Goal: Task Accomplishment & Management: Manage account settings

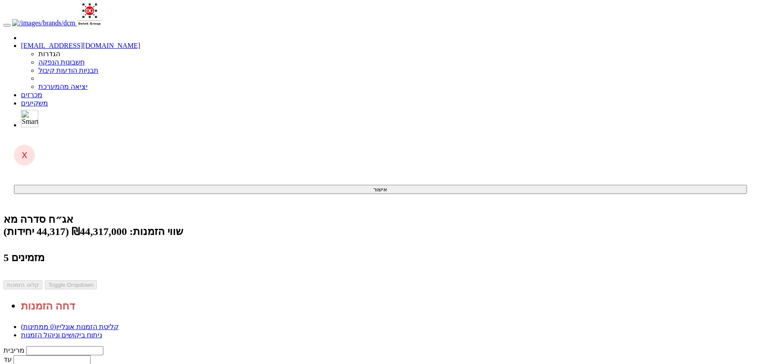
click at [42, 91] on link "מכרזים" at bounding box center [31, 94] width 21 height 7
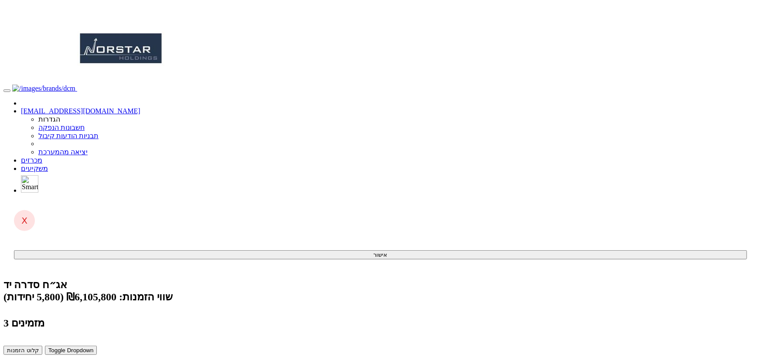
click at [42, 346] on button "קלוט הזמנות" at bounding box center [22, 350] width 39 height 9
click at [42, 157] on link "מכרזים" at bounding box center [31, 160] width 21 height 7
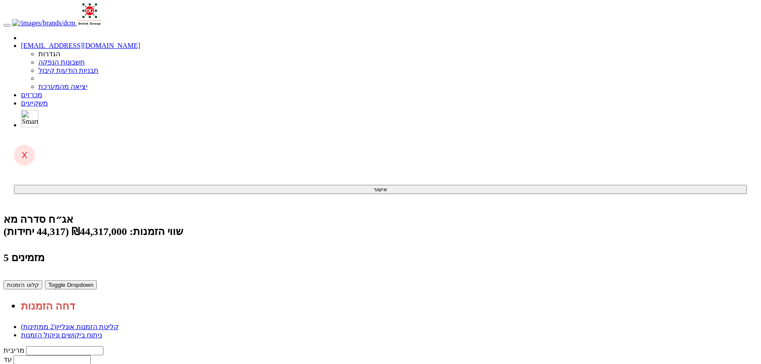
drag, startPoint x: 619, startPoint y: 144, endPoint x: 616, endPoint y: 157, distance: 13.4
click at [42, 281] on button "קלוט הזמנות" at bounding box center [22, 285] width 39 height 9
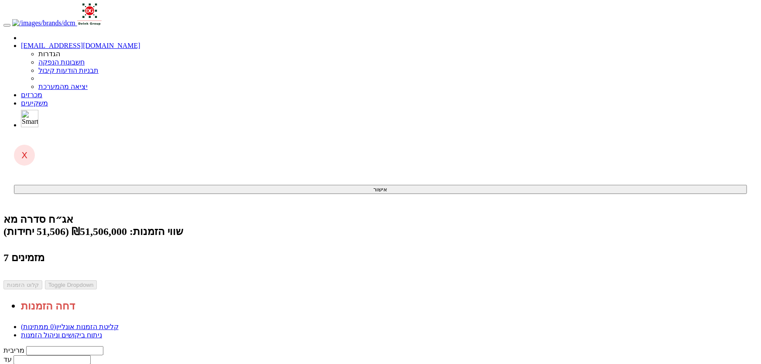
drag, startPoint x: 422, startPoint y: 12, endPoint x: 429, endPoint y: 14, distance: 7.6
click at [42, 91] on link "מכרזים" at bounding box center [31, 94] width 21 height 7
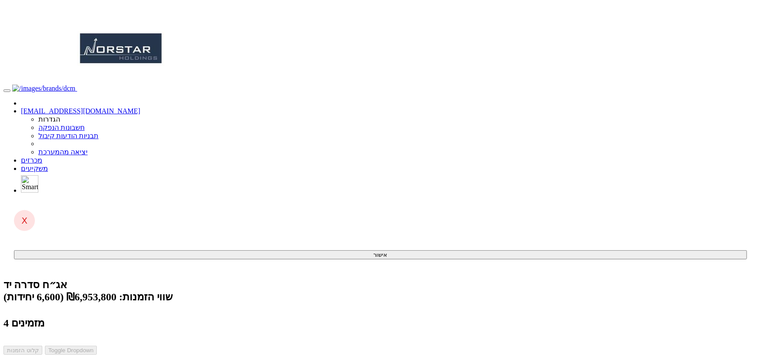
click at [42, 157] on link "מכרזים" at bounding box center [31, 160] width 21 height 7
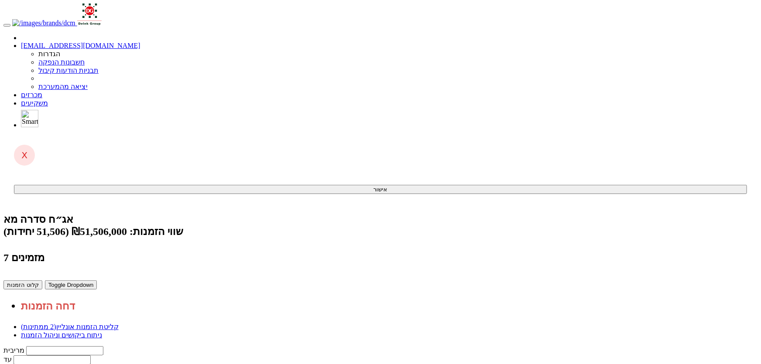
drag, startPoint x: 620, startPoint y: 169, endPoint x: 616, endPoint y: 184, distance: 14.9
drag, startPoint x: 622, startPoint y: 228, endPoint x: 615, endPoint y: 238, distance: 12.2
click at [42, 281] on button "קלוט הזמנות" at bounding box center [22, 285] width 39 height 9
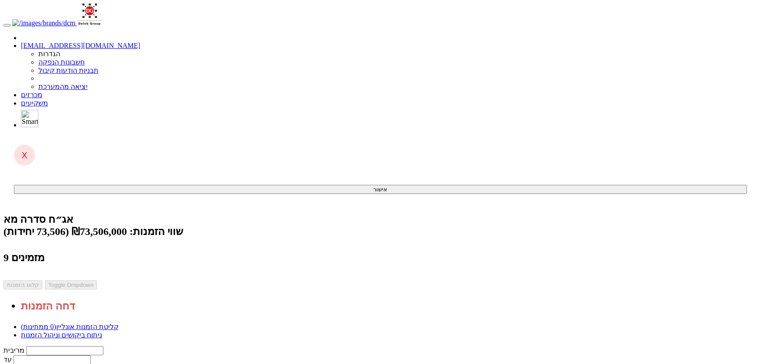
click at [102, 332] on link "ניתוח ביקושים וניהול הזמנות" at bounding box center [61, 335] width 81 height 7
click at [56, 323] on span "(0 ממתינות)" at bounding box center [38, 326] width 35 height 7
click at [42, 91] on span at bounding box center [42, 94] width 0 height 7
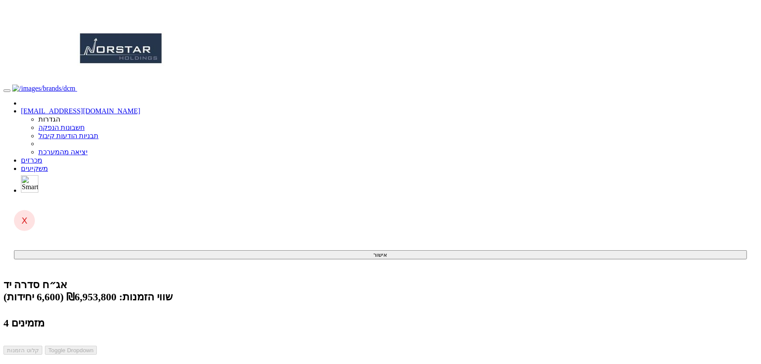
click at [42, 157] on link "מכרזים" at bounding box center [31, 160] width 21 height 7
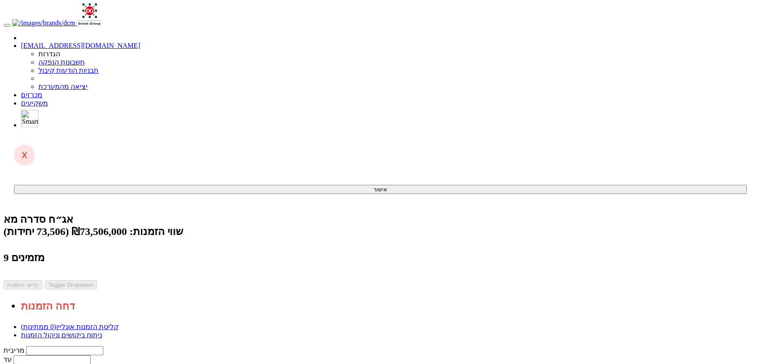
click at [42, 91] on span at bounding box center [42, 94] width 0 height 7
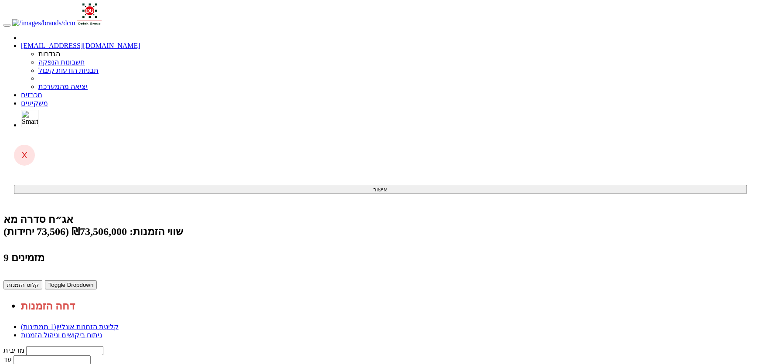
click at [102, 332] on link "ניתוח ביקושים וניהול הזמנות" at bounding box center [61, 335] width 81 height 7
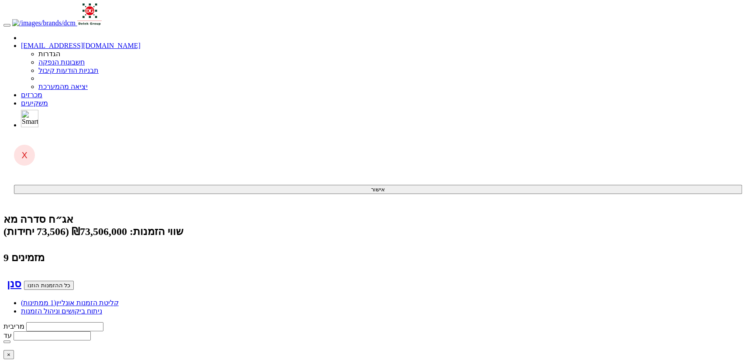
scroll to position [39, 0]
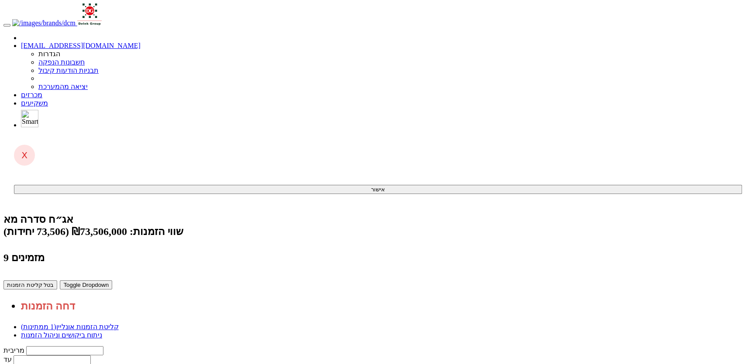
drag, startPoint x: 247, startPoint y: 237, endPoint x: 217, endPoint y: 277, distance: 49.9
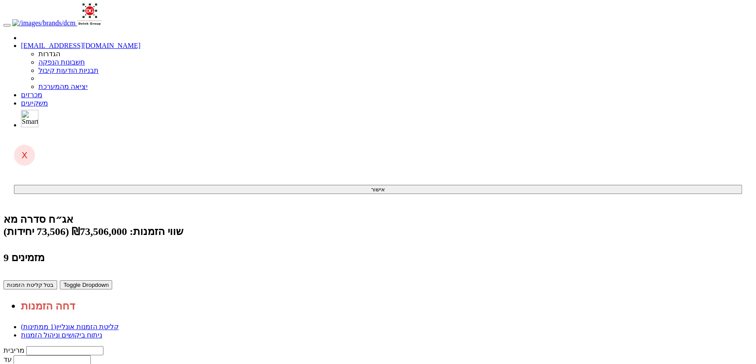
click at [102, 332] on link "ניתוח ביקושים וניהול הזמנות" at bounding box center [61, 335] width 81 height 7
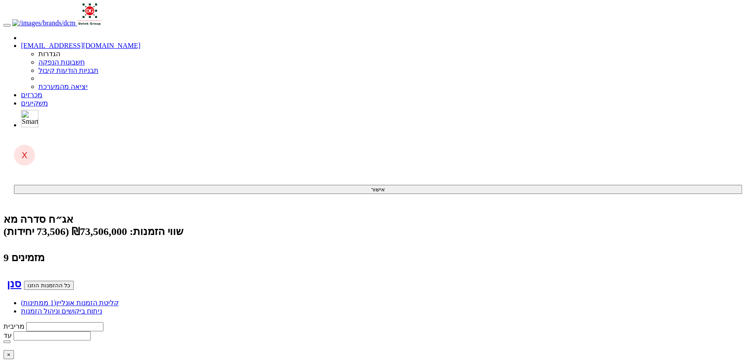
click at [56, 299] on span "(1 ממתינות)" at bounding box center [38, 302] width 35 height 7
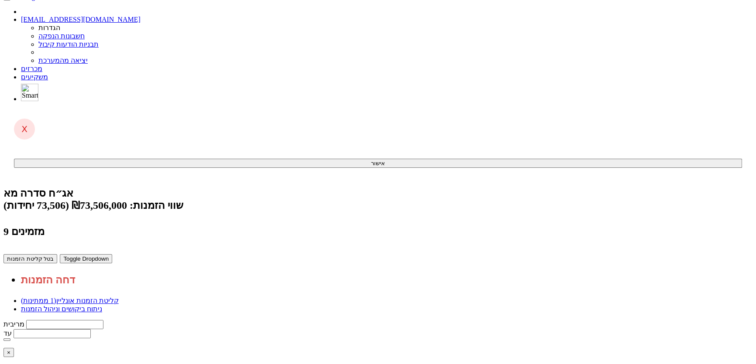
scroll to position [79, 0]
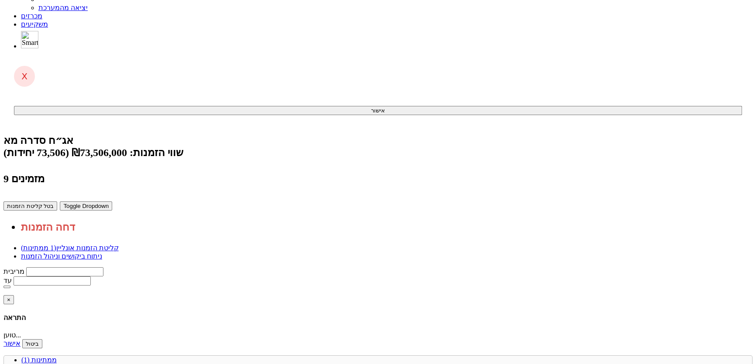
drag, startPoint x: 290, startPoint y: 167, endPoint x: 279, endPoint y: 148, distance: 21.9
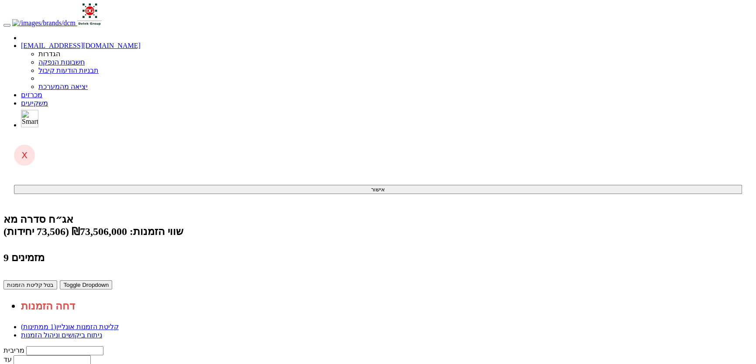
click at [56, 323] on span "(1 ממתינות)" at bounding box center [38, 326] width 35 height 7
click at [102, 332] on link "ניתוח ביקושים וניהול הזמנות" at bounding box center [61, 335] width 81 height 7
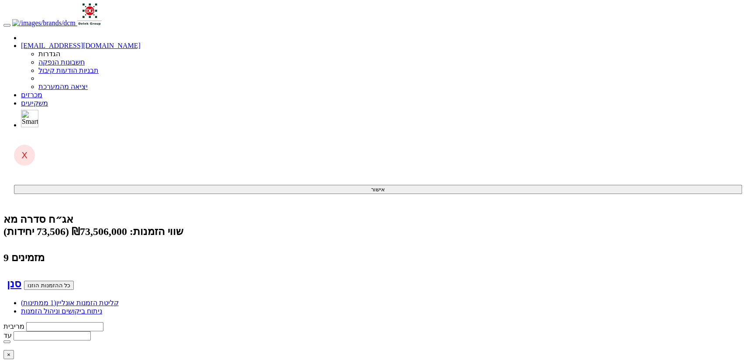
click at [119, 299] on link "קליטת הזמנות אונליין (1 ממתינות)" at bounding box center [70, 302] width 98 height 7
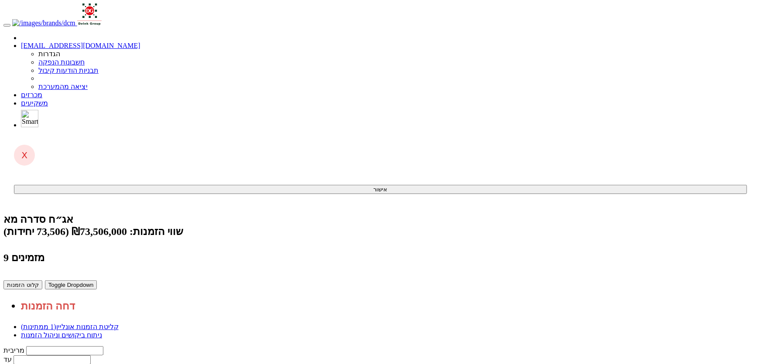
drag, startPoint x: 604, startPoint y: 264, endPoint x: 563, endPoint y: 311, distance: 62.8
click at [119, 323] on link "קליטת הזמנות אונליין (1 ממתינות)" at bounding box center [70, 326] width 98 height 7
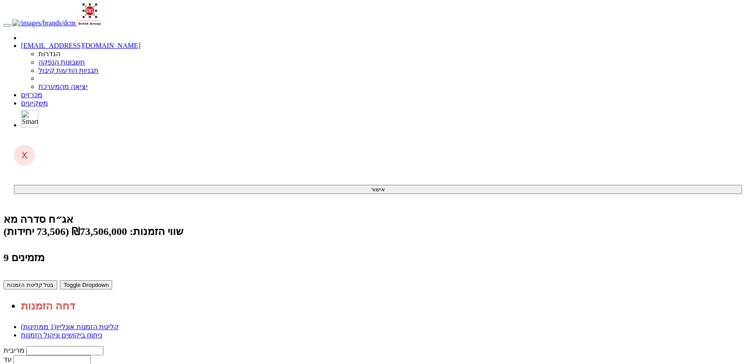
click at [42, 281] on button "קלוט הזמנות" at bounding box center [22, 285] width 39 height 9
click at [102, 332] on link "ניתוח ביקושים וניהול הזמנות" at bounding box center [61, 335] width 81 height 7
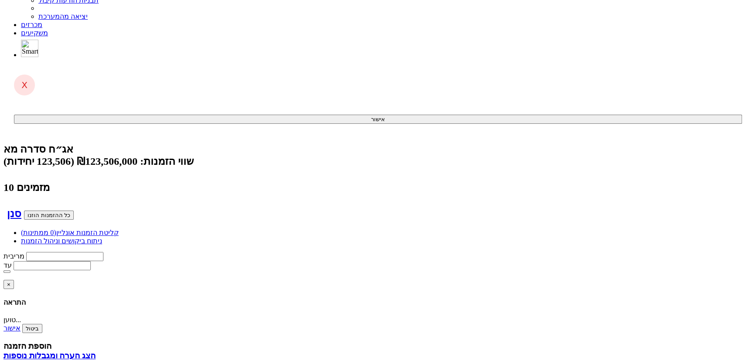
scroll to position [79, 0]
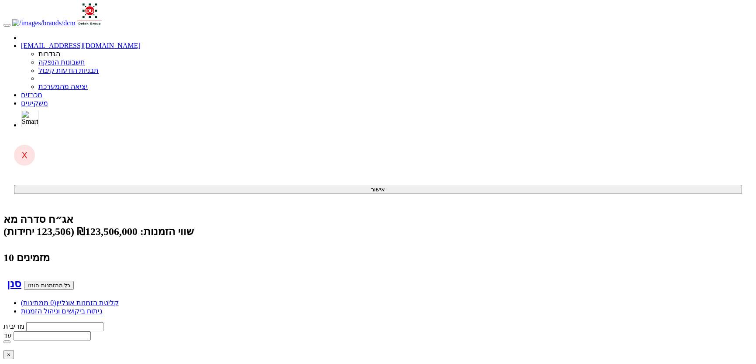
scroll to position [79, 0]
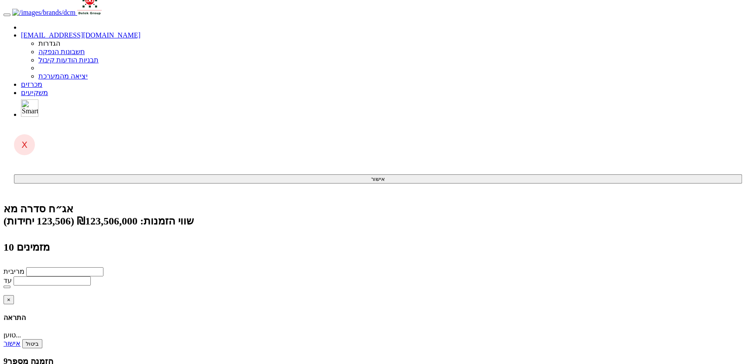
scroll to position [17, 0]
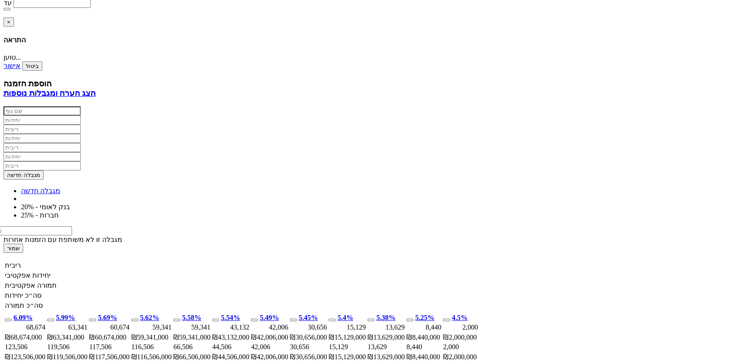
scroll to position [175, 0]
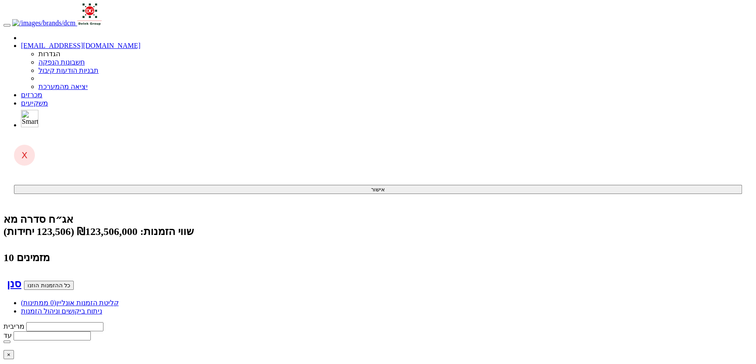
click at [42, 91] on link "מכרזים" at bounding box center [31, 94] width 21 height 7
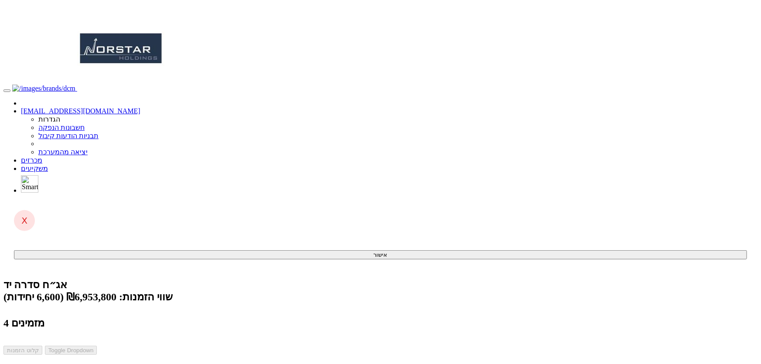
click at [42, 157] on link "מכרזים" at bounding box center [31, 160] width 21 height 7
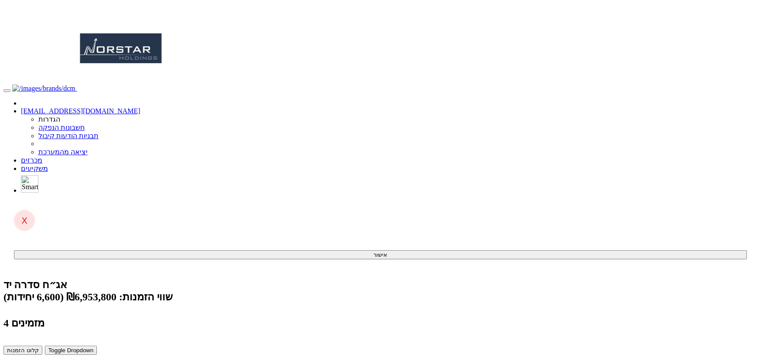
click at [42, 346] on button "קלוט הזמנות" at bounding box center [22, 350] width 39 height 9
click at [42, 157] on link "מכרזים" at bounding box center [31, 160] width 21 height 7
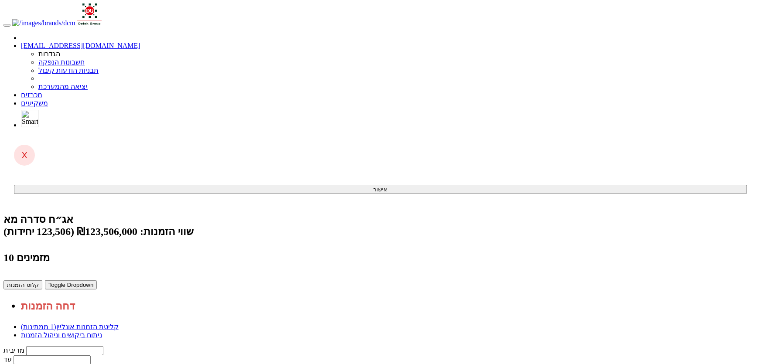
click at [42, 281] on button "קלוט הזמנות" at bounding box center [22, 285] width 39 height 9
click at [140, 42] on link "[EMAIL_ADDRESS][DOMAIN_NAME]" at bounding box center [81, 45] width 120 height 7
click at [42, 91] on span at bounding box center [42, 94] width 0 height 7
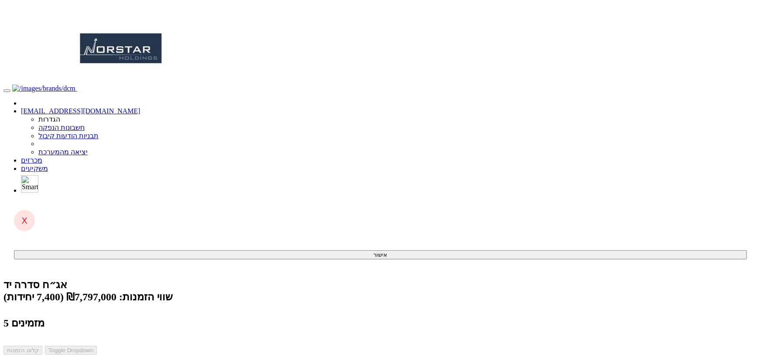
type input "ה"
type input "הרי ספיר ניהול השקעות בע"מ"
type input "הר"
type input "הראל (00) כספית מגמת ריבית"
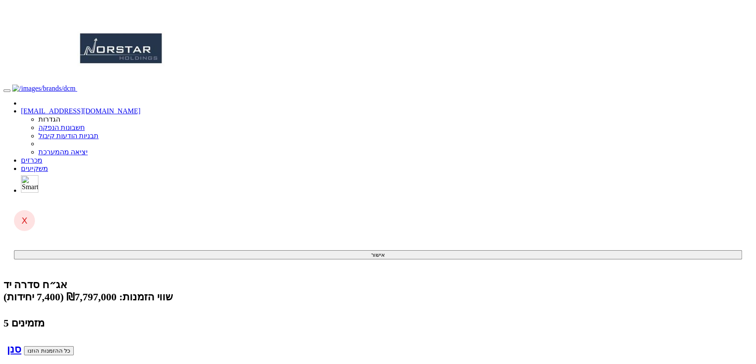
type input "הראל"
type input "הראל מ"
type input "הראל מסחר מדדים"
type input "הראל מסח"
type input "הראל מסחר מדדים בע"מ"
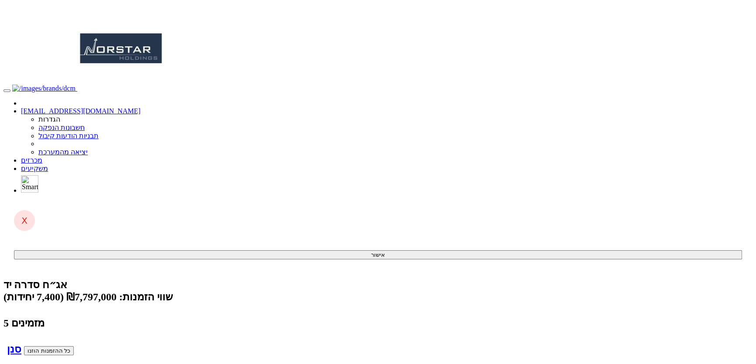
type input "800"
type input "1070"
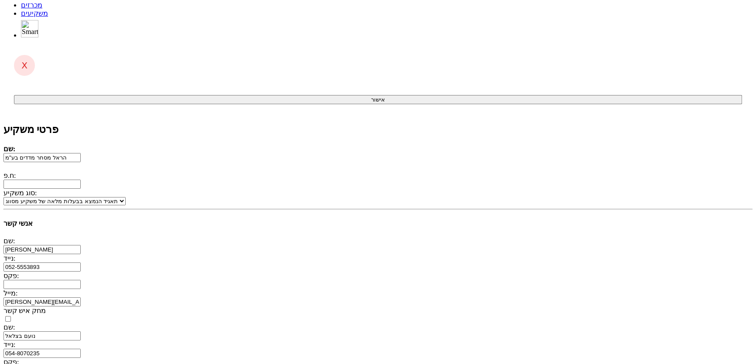
scroll to position [79, 0]
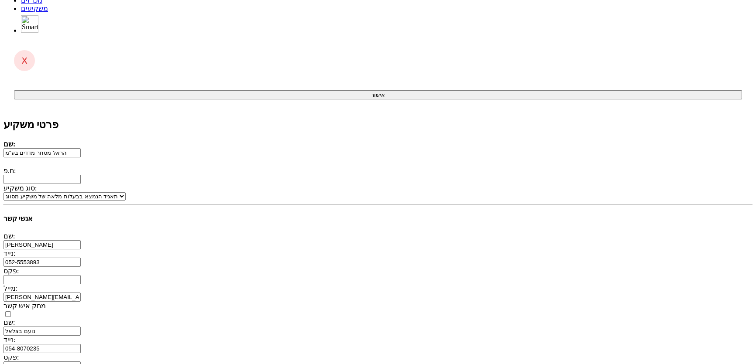
checkbox input "false"
click at [81, 175] on input "ח.פ:" at bounding box center [41, 179] width 77 height 9
type input "511293839"
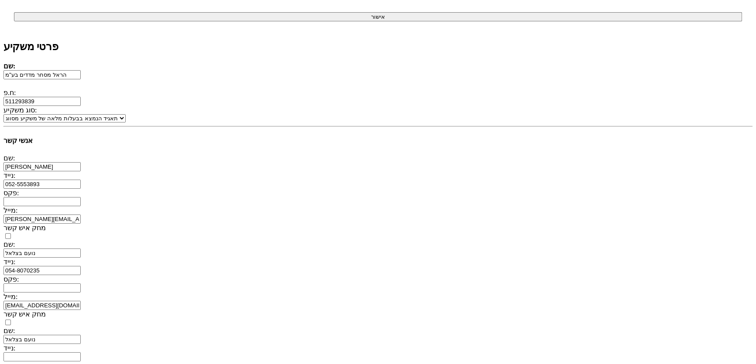
scroll to position [163, 0]
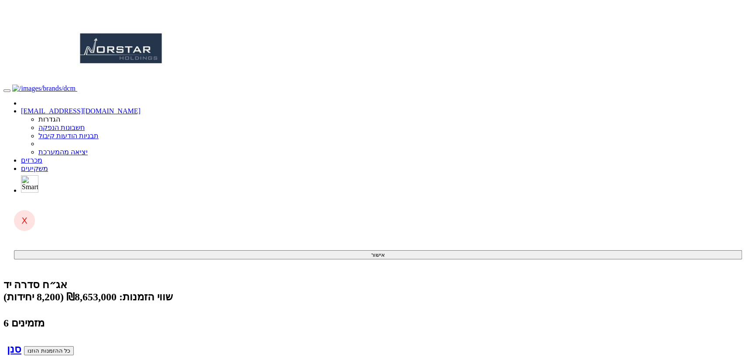
click at [140, 107] on link "[EMAIL_ADDRESS][DOMAIN_NAME]" at bounding box center [81, 110] width 120 height 7
click at [42, 157] on link "מכרזים" at bounding box center [31, 160] width 21 height 7
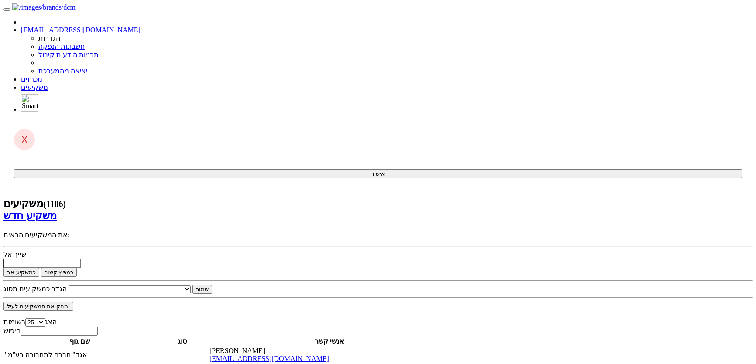
select select "25"
click at [42, 75] on link "מכרזים" at bounding box center [31, 78] width 21 height 7
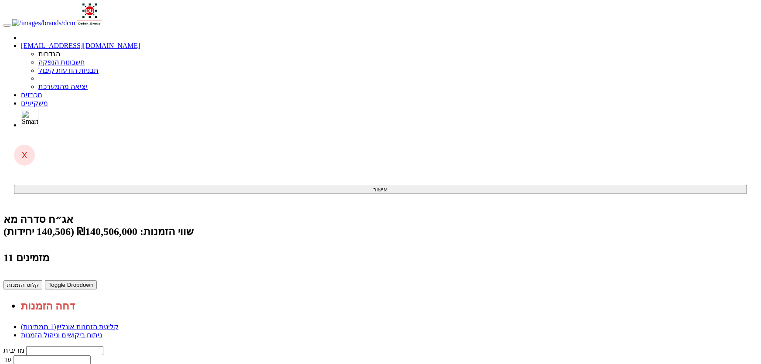
click at [42, 281] on button "קלוט הזמנות" at bounding box center [22, 285] width 39 height 9
click at [102, 332] on link "ניתוח ביקושים וניהול הזמנות" at bounding box center [61, 335] width 81 height 7
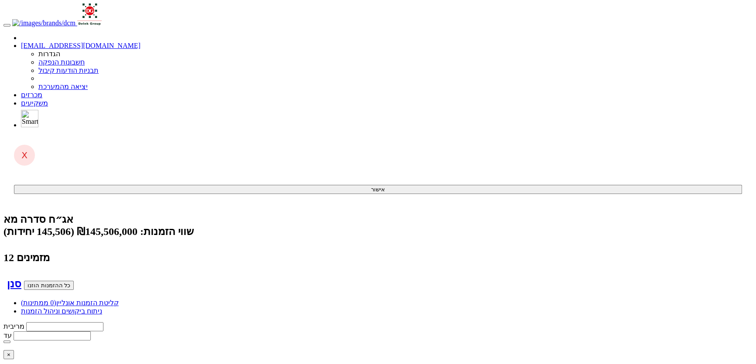
type input "ה"
type input "הרי ספיר ניהול השקעות בע"מ"
type input "הר"
type input "הרל"
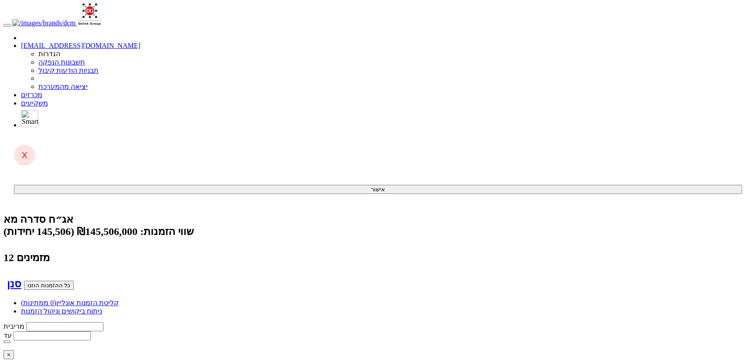
type input "הרי ספיר ניהול השקעות בע"מ"
type input "הר"
type input "הראל (00) כספית מגמת ריבית"
type input "הראל"
type input "הראל מ"
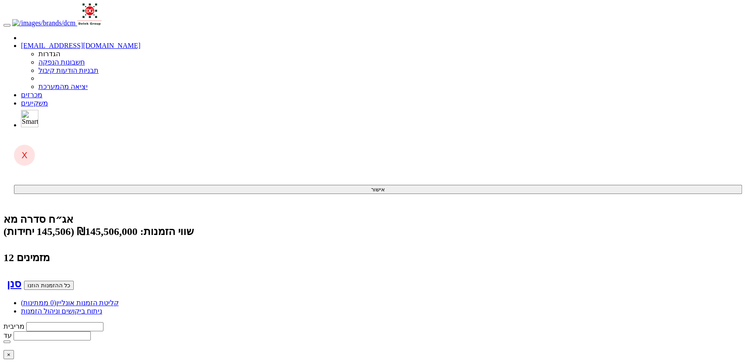
type input "הראל מסחר מדדים"
type input "הראל מסח"
type input "הראל מסחר מדדים בע"מ"
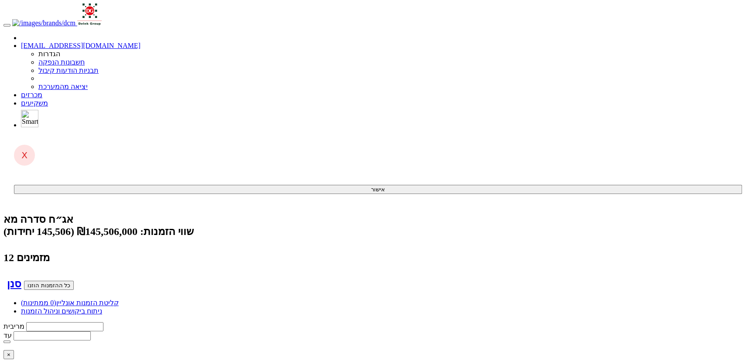
type input "800"
drag, startPoint x: 450, startPoint y: 124, endPoint x: 472, endPoint y: 120, distance: 22.7
type input "5.10"
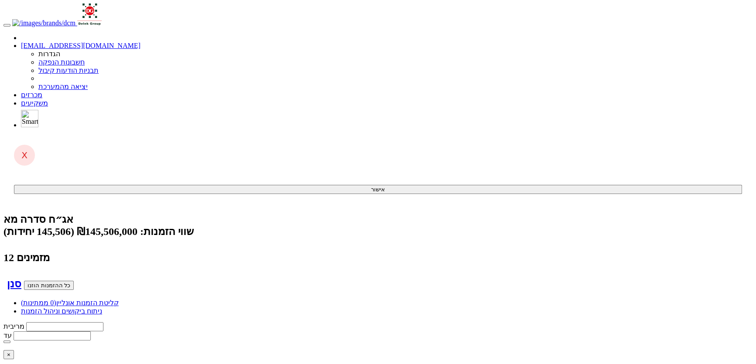
click at [42, 91] on link "מכרזים" at bounding box center [31, 94] width 21 height 7
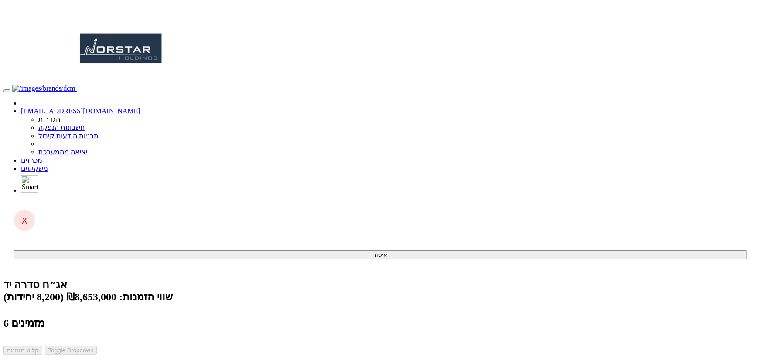
click at [42, 157] on link "מכרזים" at bounding box center [31, 160] width 21 height 7
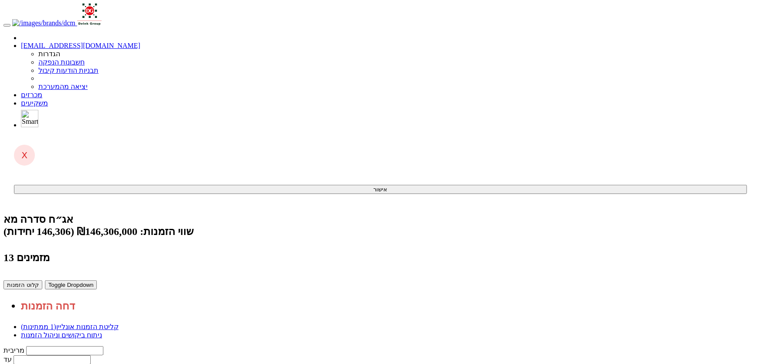
click at [42, 281] on button "קלוט הזמנות" at bounding box center [22, 285] width 39 height 9
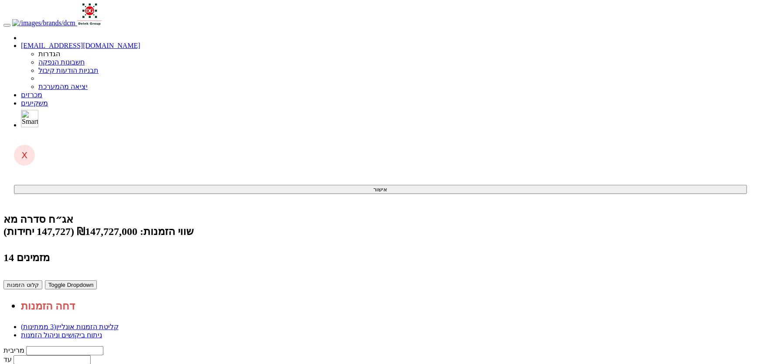
click at [42, 281] on button "קלוט הזמנות" at bounding box center [22, 285] width 39 height 9
click at [42, 91] on link "מכרזים" at bounding box center [31, 94] width 21 height 7
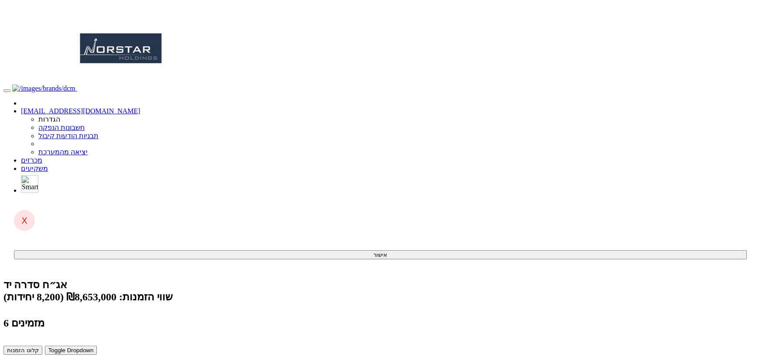
click at [42, 346] on button "קלוט הזמנות" at bounding box center [22, 350] width 39 height 9
click at [42, 157] on link "מכרזים" at bounding box center [31, 160] width 21 height 7
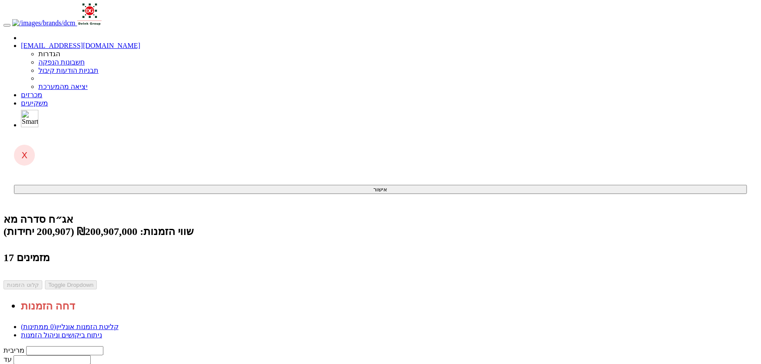
click at [102, 332] on link "ניתוח ביקושים וניהול הזמנות" at bounding box center [61, 335] width 81 height 7
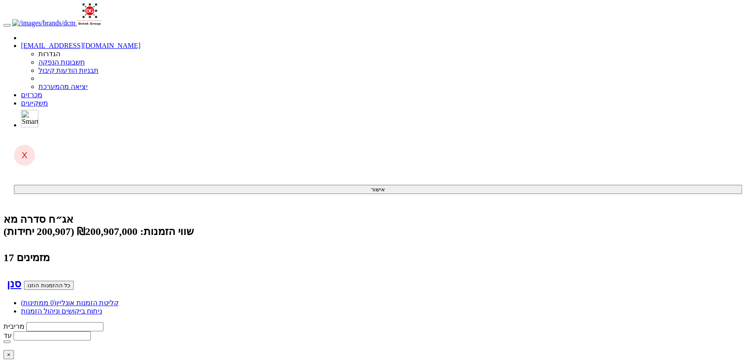
type input "פ"
type input "פעילים"
type input "פעילי"
type input "פעילים ניהול תיקי השקעות בע"מ"
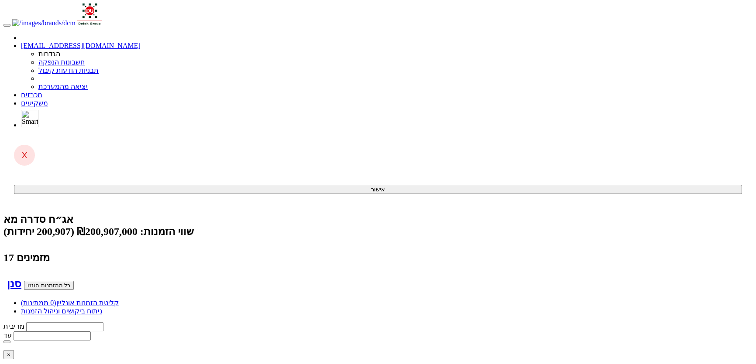
type input "31437"
type input "5.39"
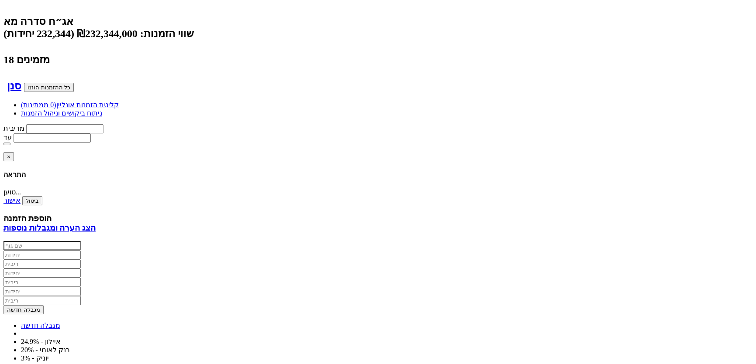
scroll to position [277, 0]
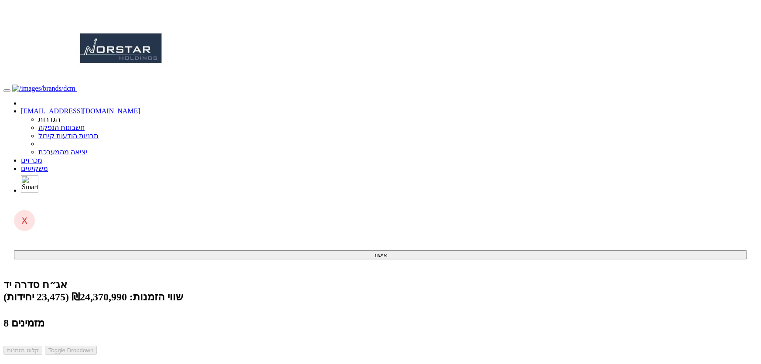
click at [42, 157] on link "מכרזים" at bounding box center [31, 160] width 21 height 7
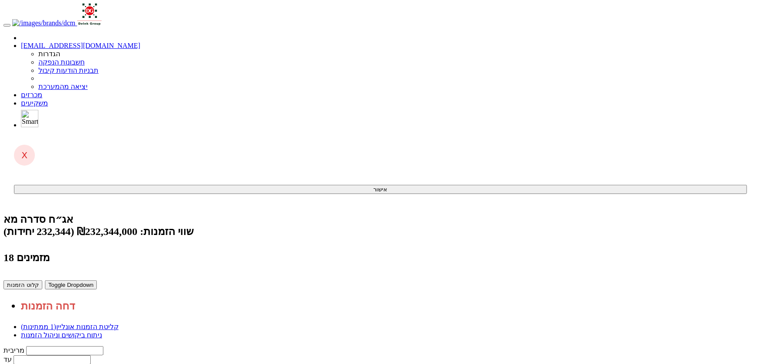
click at [42, 281] on button "קלוט הזמנות" at bounding box center [22, 285] width 39 height 9
click at [102, 332] on link "ניתוח ביקושים וניהול הזמנות" at bounding box center [61, 335] width 81 height 7
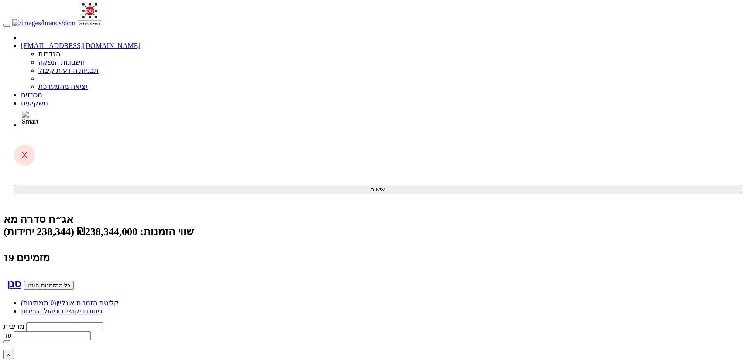
type input "מ"
type input "[PERSON_NAME] אג"ח פלוס"
type input "מור"
type input "[PERSON_NAME]"
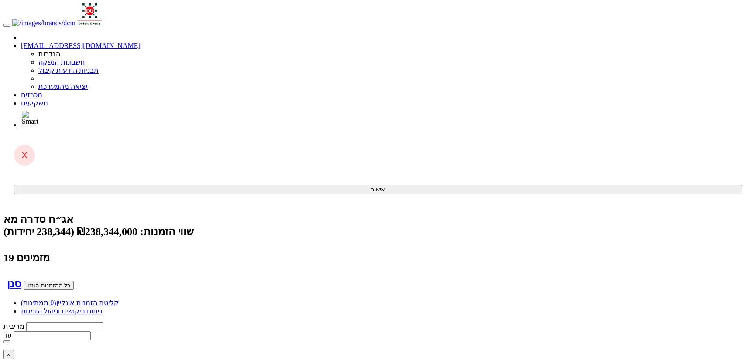
type input "[PERSON_NAME] ופנסיה בע"מ"
type input "מור גמ"
type input "מור גמל ופנסיה בע"מ"
type input "10000"
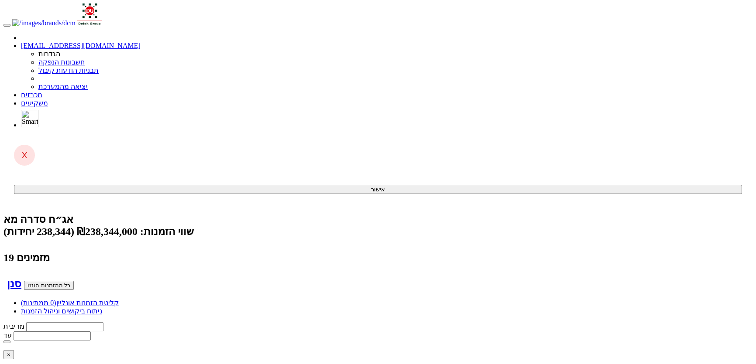
type input "5.75"
type input "10000"
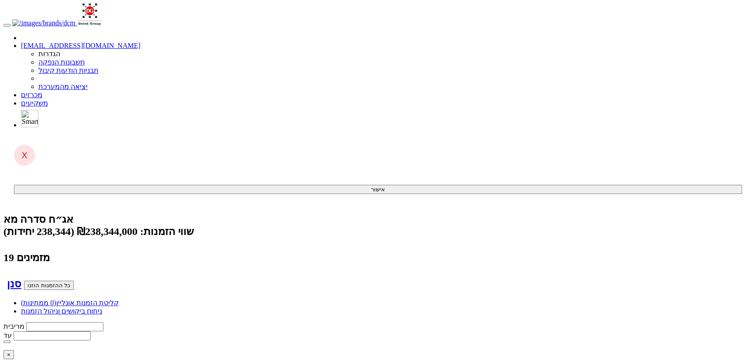
type input "5.85"
click at [42, 91] on link "מכרזים" at bounding box center [31, 94] width 21 height 7
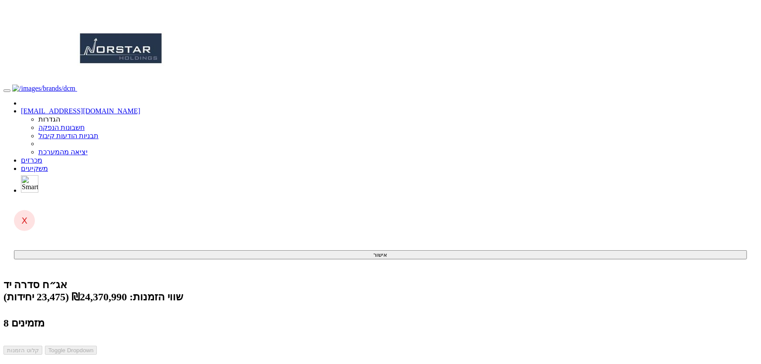
click at [42, 157] on link "מכרזים" at bounding box center [31, 160] width 21 height 7
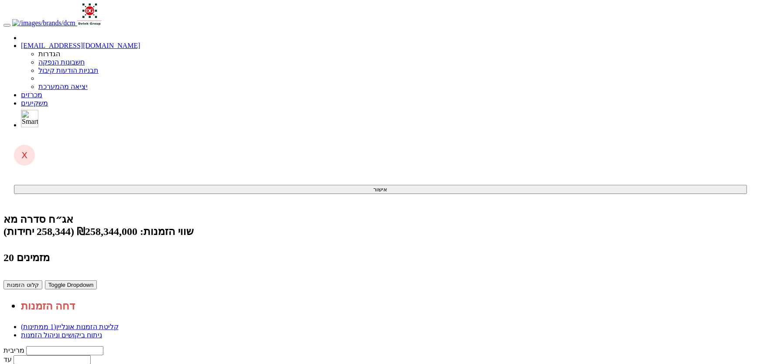
drag, startPoint x: 620, startPoint y: 145, endPoint x: 612, endPoint y: 151, distance: 9.4
click at [42, 281] on button "קלוט הזמנות" at bounding box center [22, 285] width 39 height 9
click at [42, 91] on link "מכרזים" at bounding box center [31, 94] width 21 height 7
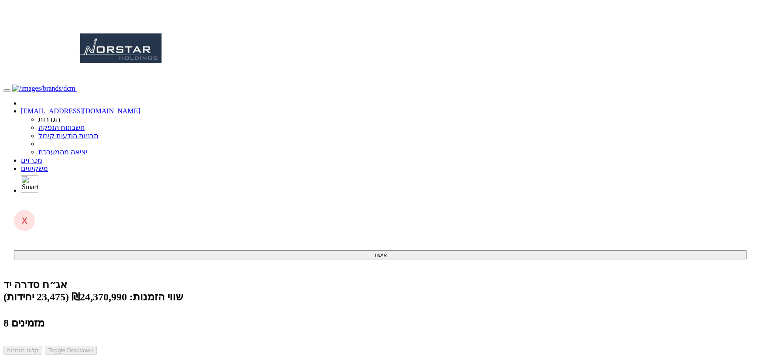
click at [42, 157] on link "מכרזים" at bounding box center [31, 160] width 21 height 7
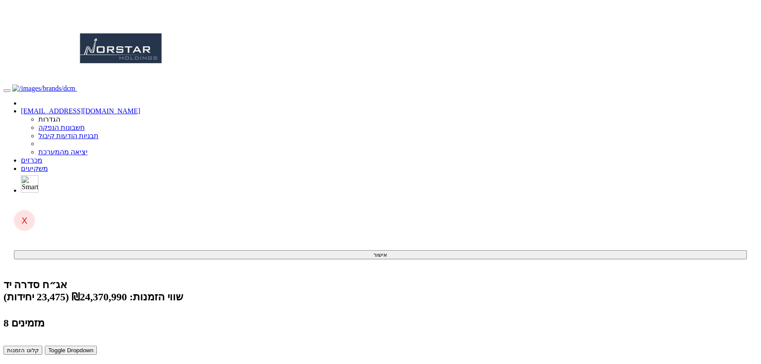
click at [42, 346] on button "קלוט הזמנות" at bounding box center [22, 350] width 39 height 9
click at [140, 107] on link "[EMAIL_ADDRESS][DOMAIN_NAME]" at bounding box center [81, 110] width 120 height 7
click at [42, 157] on link "מכרזים" at bounding box center [31, 160] width 21 height 7
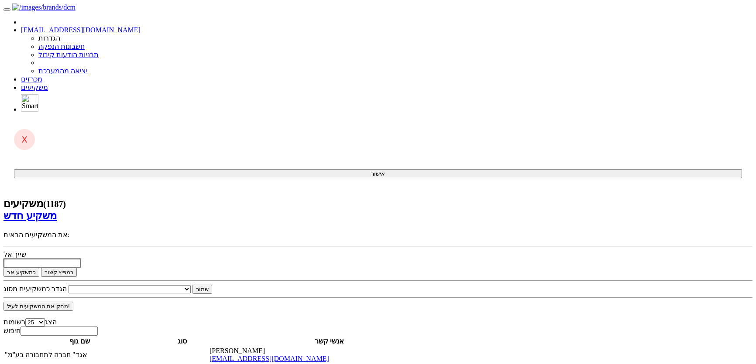
select select "25"
click at [42, 75] on link "מכרזים" at bounding box center [31, 78] width 21 height 7
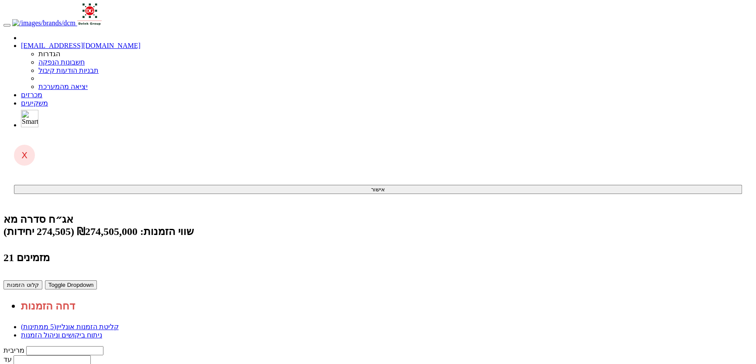
drag, startPoint x: 616, startPoint y: 161, endPoint x: 618, endPoint y: 167, distance: 6.8
drag, startPoint x: 614, startPoint y: 267, endPoint x: 608, endPoint y: 275, distance: 9.9
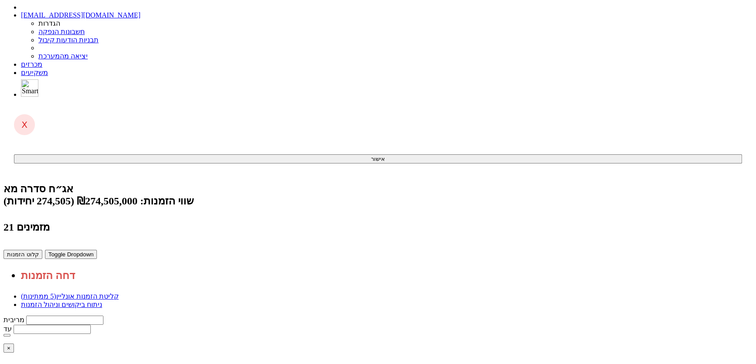
scroll to position [58, 0]
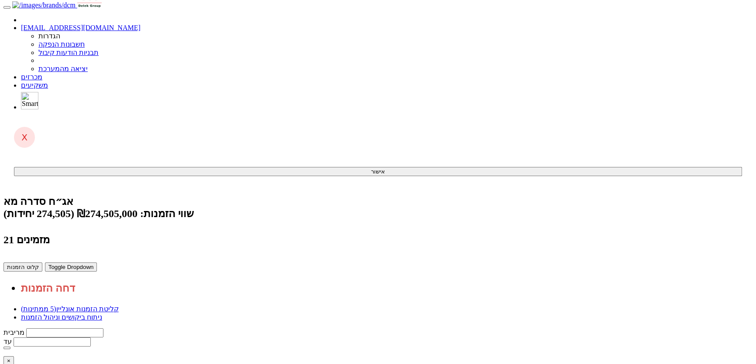
scroll to position [0, 0]
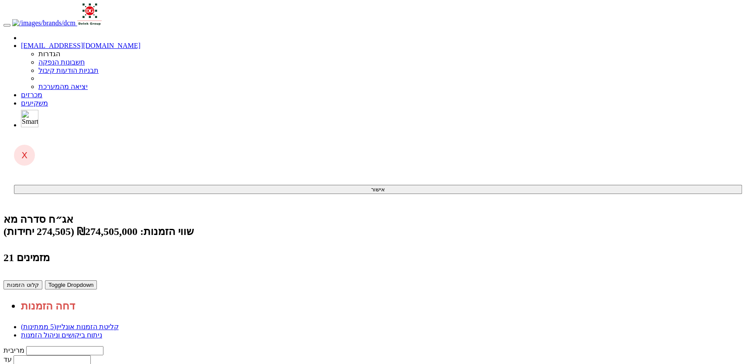
click at [42, 281] on button "קלוט הזמנות" at bounding box center [22, 285] width 39 height 9
drag, startPoint x: 616, startPoint y: 147, endPoint x: 612, endPoint y: 151, distance: 6.5
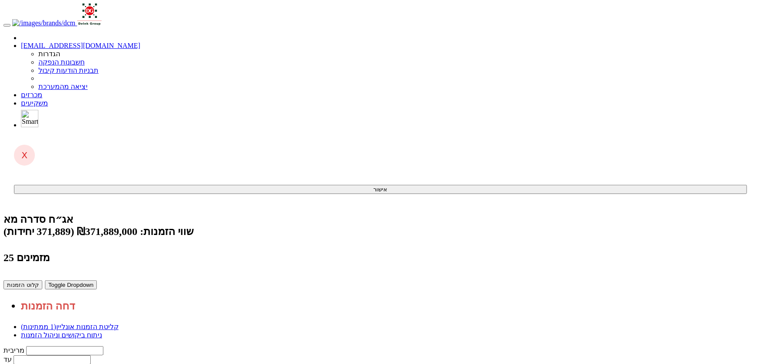
click at [42, 281] on button "קלוט הזמנות" at bounding box center [22, 285] width 39 height 9
click at [42, 91] on link "מכרזים" at bounding box center [31, 94] width 21 height 7
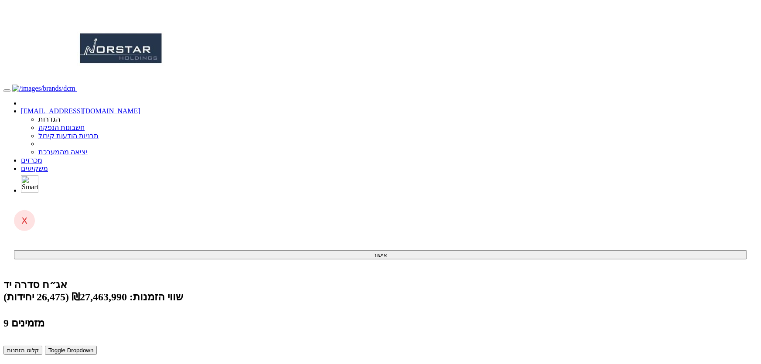
click at [42, 346] on button "קלוט הזמנות" at bounding box center [22, 350] width 39 height 9
drag, startPoint x: 147, startPoint y: 50, endPoint x: 156, endPoint y: 50, distance: 8.7
click at [42, 346] on button "קלוט הזמנות" at bounding box center [22, 350] width 39 height 9
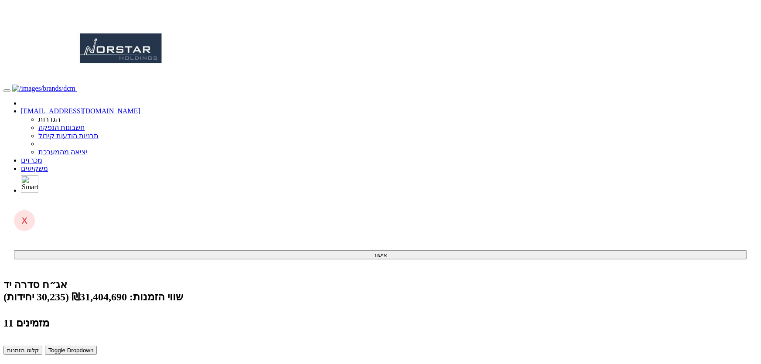
click at [42, 346] on button "קלוט הזמנות" at bounding box center [22, 350] width 39 height 9
drag, startPoint x: 623, startPoint y: 153, endPoint x: 615, endPoint y: 157, distance: 8.6
click at [42, 346] on button "קלוט הזמנות" at bounding box center [22, 350] width 39 height 9
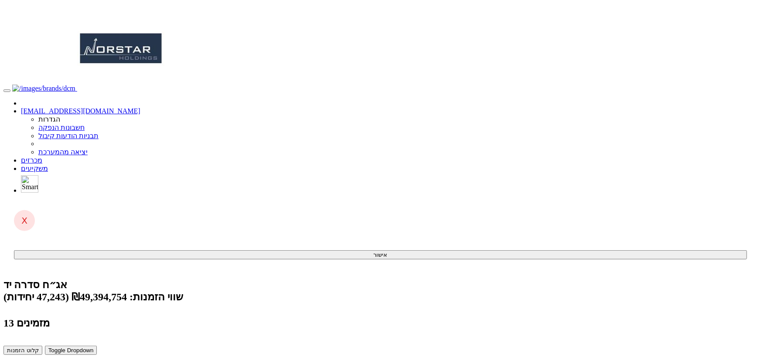
click at [42, 346] on button "קלוט הזמנות" at bounding box center [22, 350] width 39 height 9
click at [42, 157] on link "מכרזים" at bounding box center [31, 160] width 21 height 7
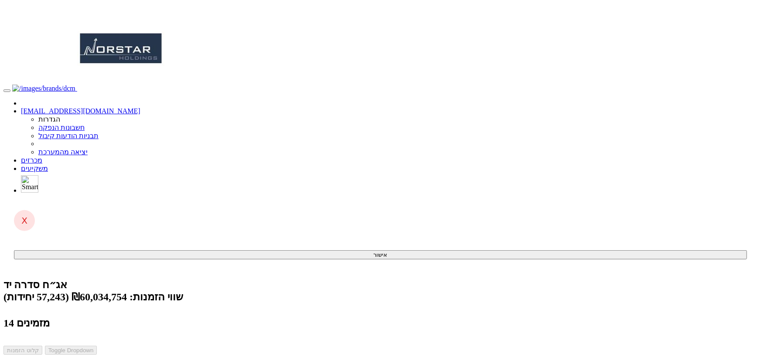
click at [140, 107] on link "[EMAIL_ADDRESS][DOMAIN_NAME]" at bounding box center [81, 110] width 120 height 7
click at [42, 157] on link "מכרזים" at bounding box center [31, 160] width 21 height 7
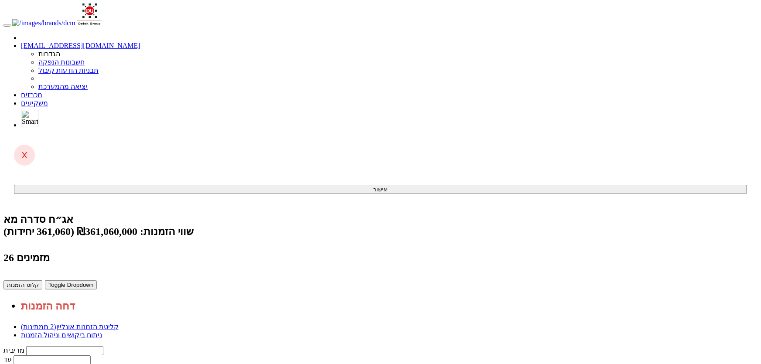
click at [42, 281] on button "קלוט הזמנות" at bounding box center [22, 285] width 39 height 9
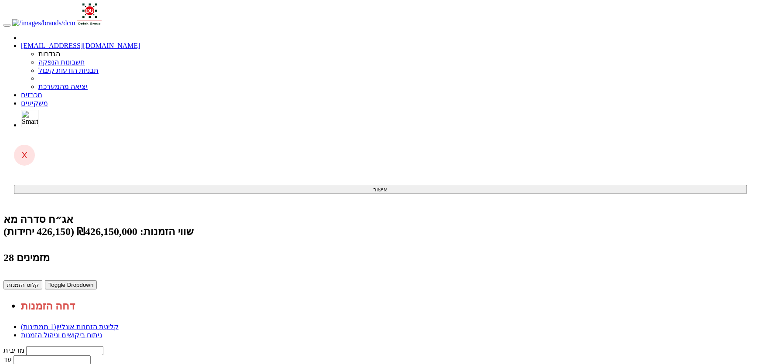
click at [42, 281] on button "קלוט הזמנות" at bounding box center [22, 285] width 39 height 9
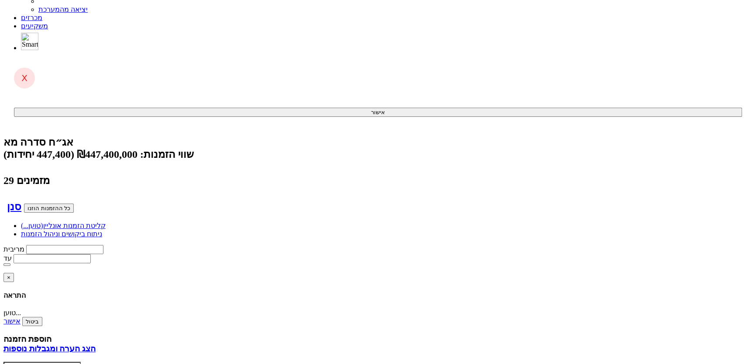
scroll to position [79, 0]
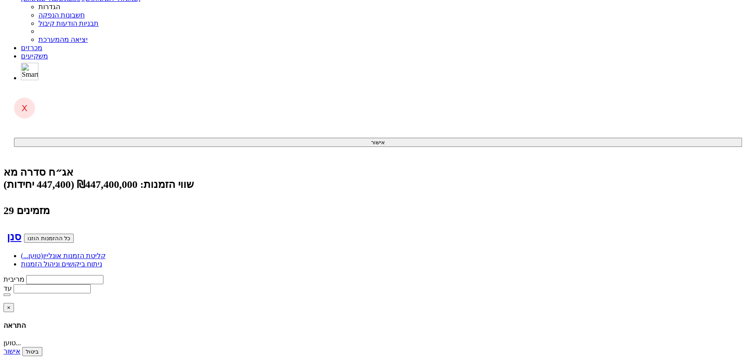
scroll to position [119, 0]
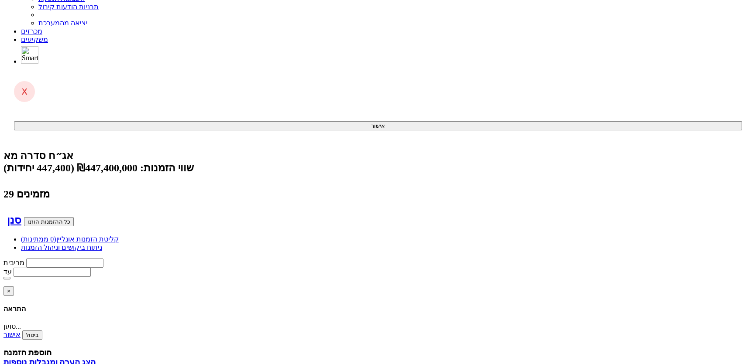
scroll to position [39, 0]
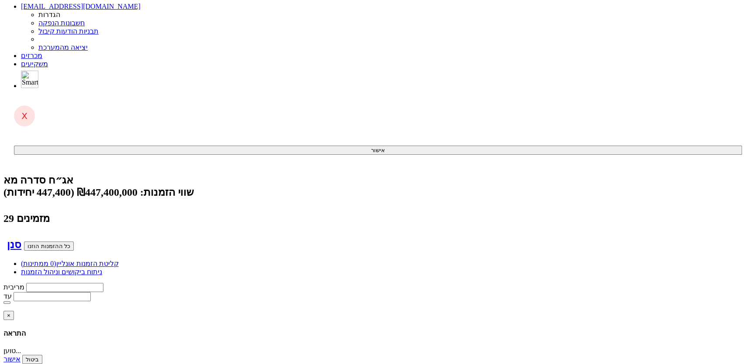
click at [42, 52] on link "מכרזים" at bounding box center [31, 55] width 21 height 7
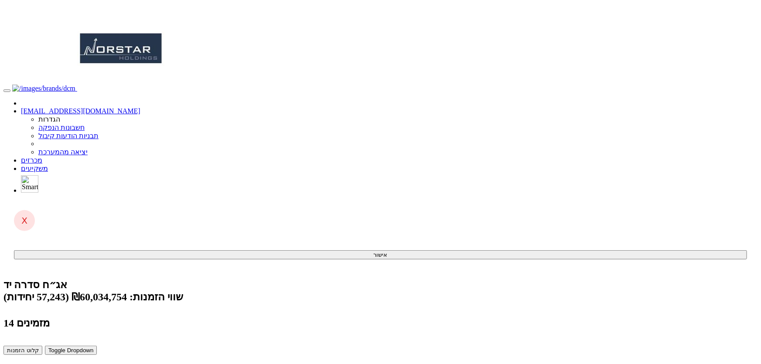
click at [42, 346] on button "קלוט הזמנות" at bounding box center [22, 350] width 39 height 9
click at [42, 157] on link "מכרזים" at bounding box center [31, 160] width 21 height 7
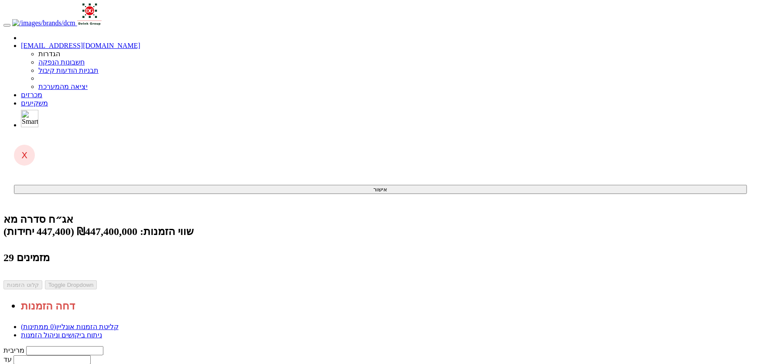
click at [42, 91] on link "מכרזים" at bounding box center [31, 94] width 21 height 7
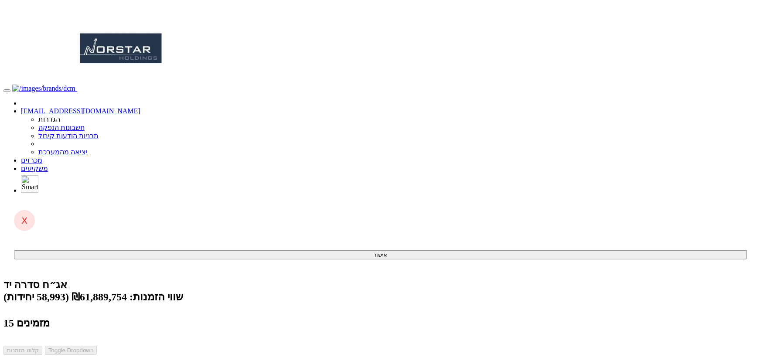
click at [42, 157] on link "מכרזים" at bounding box center [31, 160] width 21 height 7
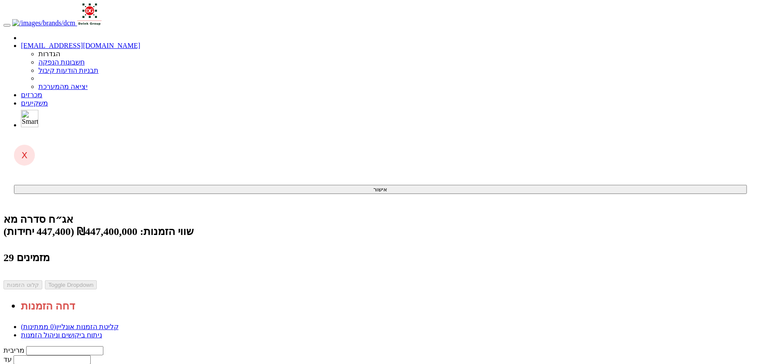
click at [140, 42] on link "[EMAIL_ADDRESS][DOMAIN_NAME]" at bounding box center [81, 45] width 120 height 7
click at [42, 91] on link "מכרזים" at bounding box center [31, 94] width 21 height 7
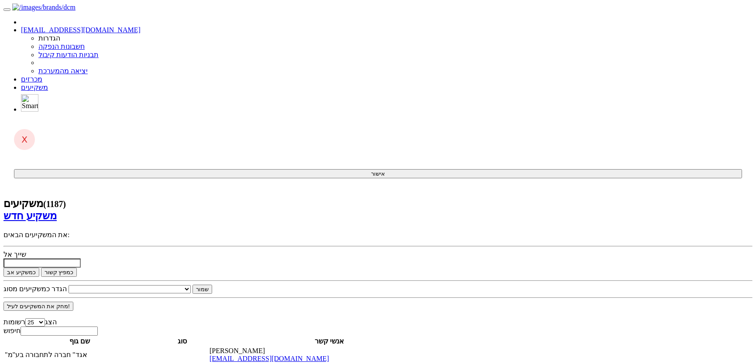
select select "25"
click at [42, 75] on link "מכרזים" at bounding box center [31, 78] width 21 height 7
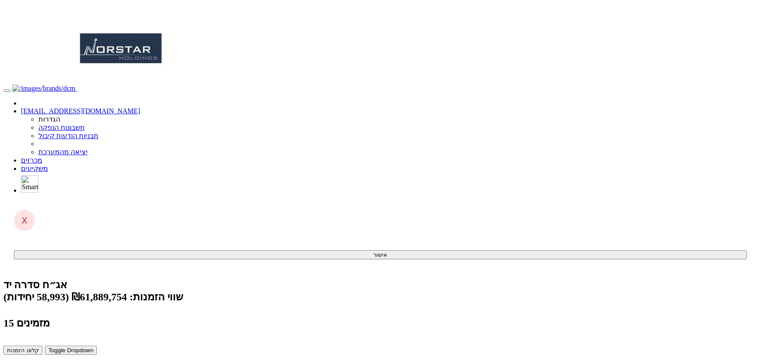
click at [42, 346] on button "קלוט הזמנות" at bounding box center [22, 350] width 39 height 9
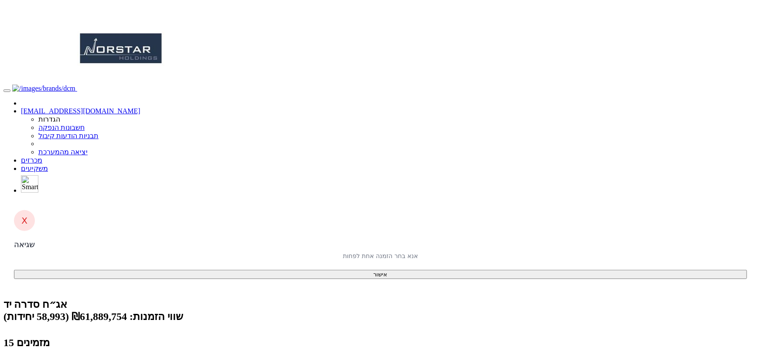
click at [380, 270] on button "אישור" at bounding box center [380, 274] width 733 height 9
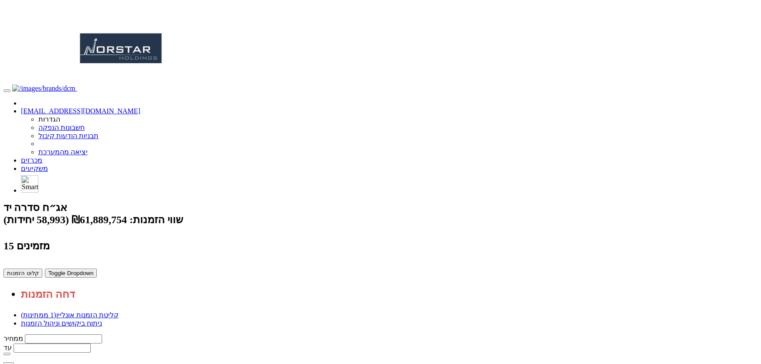
drag, startPoint x: 617, startPoint y: 147, endPoint x: 602, endPoint y: 150, distance: 15.6
click at [42, 269] on button "קלוט הזמנות" at bounding box center [22, 273] width 39 height 9
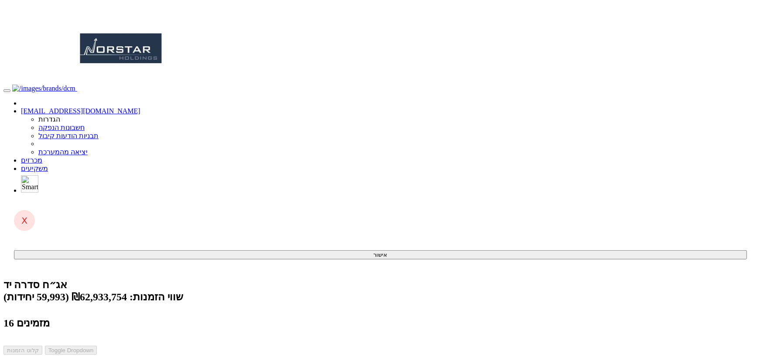
click at [42, 157] on link "מכרזים" at bounding box center [31, 160] width 21 height 7
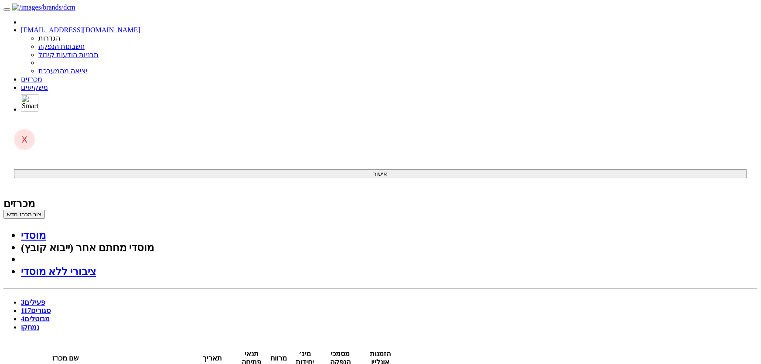
drag, startPoint x: 308, startPoint y: 102, endPoint x: 300, endPoint y: 99, distance: 9.4
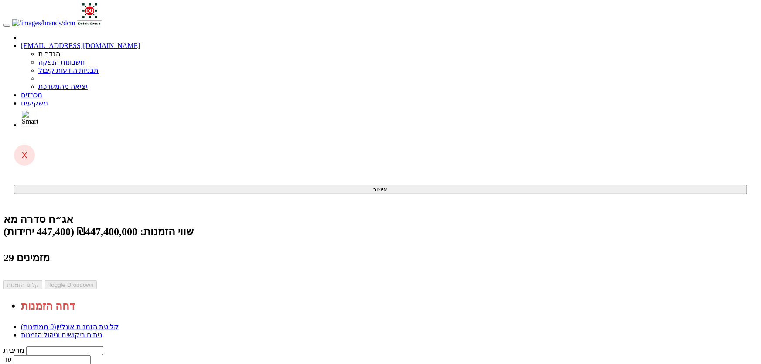
click at [42, 91] on link "מכרזים" at bounding box center [31, 94] width 21 height 7
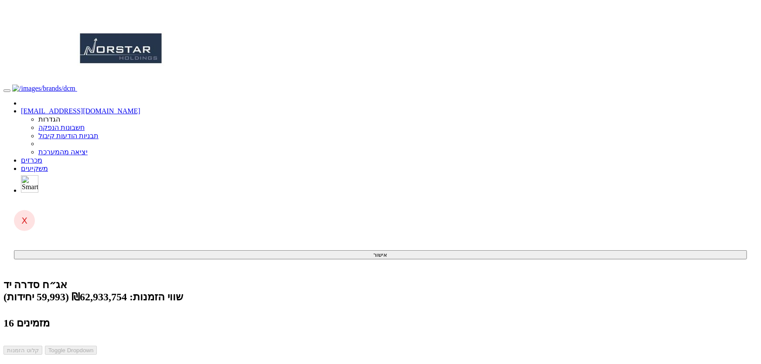
click at [42, 157] on link "מכרזים" at bounding box center [31, 160] width 21 height 7
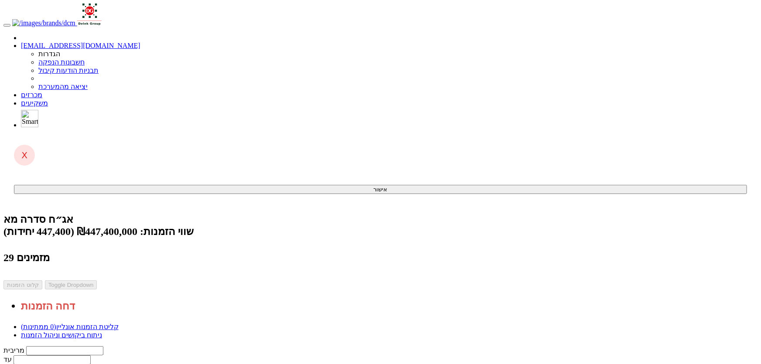
click at [102, 332] on link "ניתוח ביקושים וניהול הזמנות" at bounding box center [61, 335] width 81 height 7
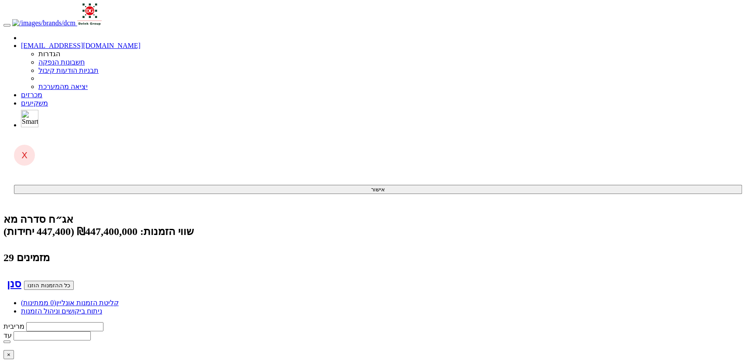
click at [140, 42] on link "[EMAIL_ADDRESS][DOMAIN_NAME]" at bounding box center [81, 45] width 120 height 7
click at [42, 91] on link "מכרזים" at bounding box center [31, 94] width 21 height 7
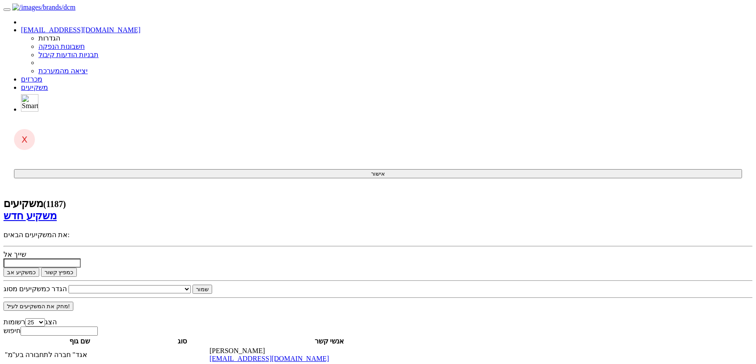
select select "25"
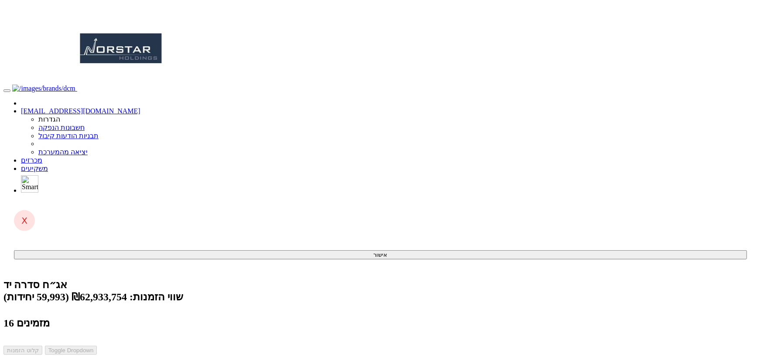
type input "ת"
type input "תום אחזקות בע"מ"
type input "תום"
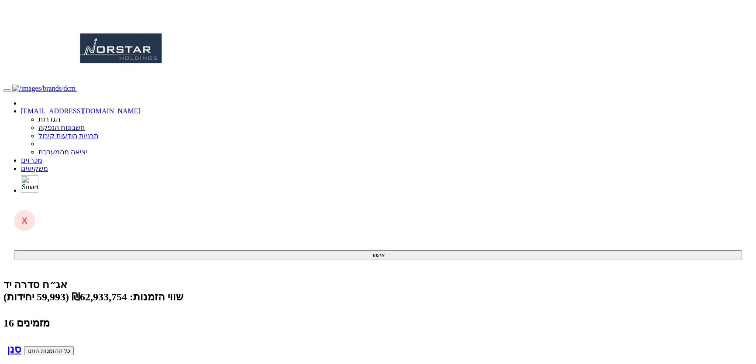
type input "תום אחזקות בע"מ"
type input "1000"
type input "1052"
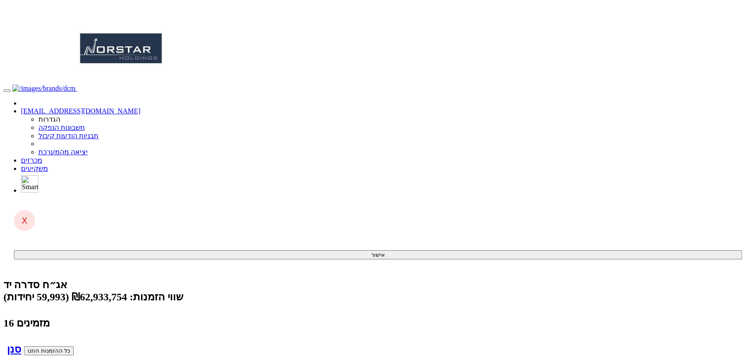
type input "1000"
type input "1044"
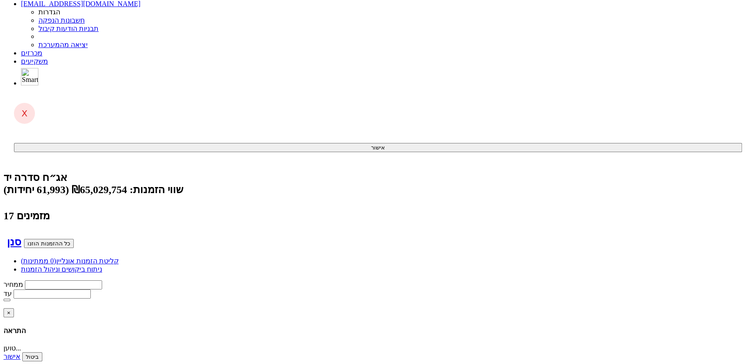
scroll to position [119, 0]
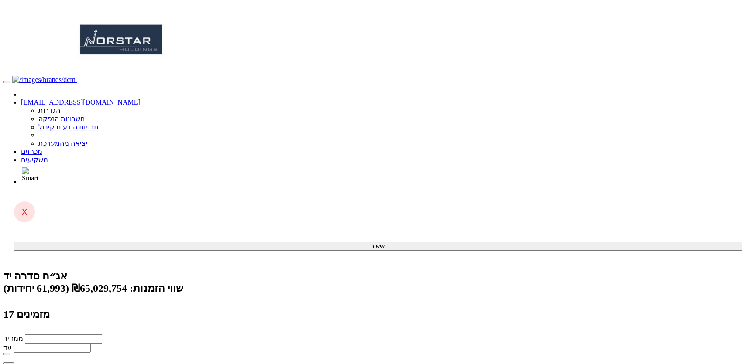
scroll to position [17, 0]
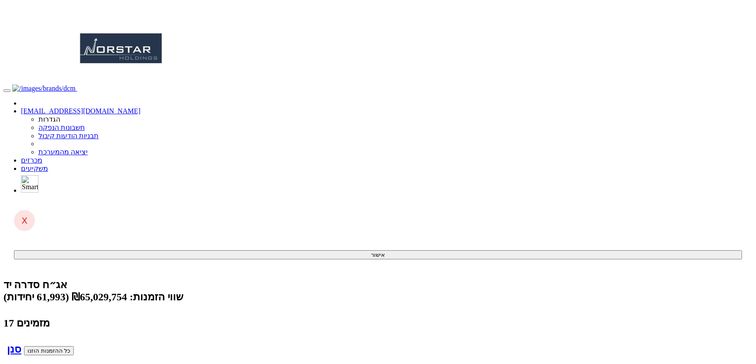
scroll to position [113, 0]
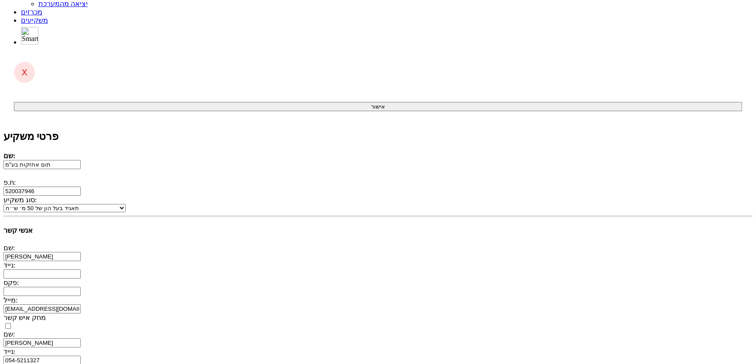
scroll to position [51, 0]
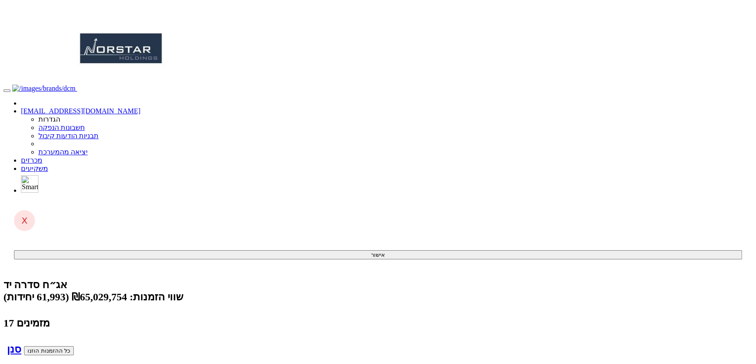
scroll to position [119, 0]
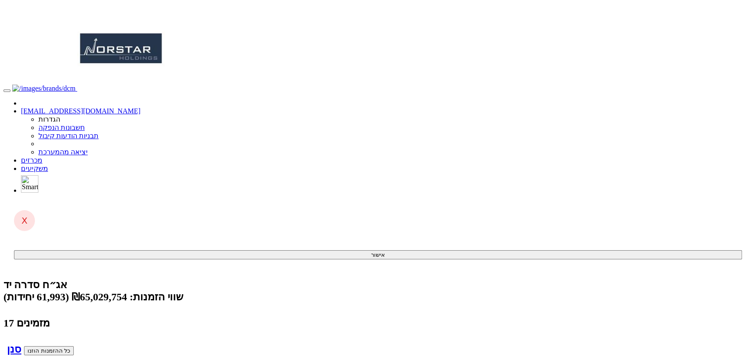
click at [42, 157] on link "מכרזים" at bounding box center [31, 160] width 21 height 7
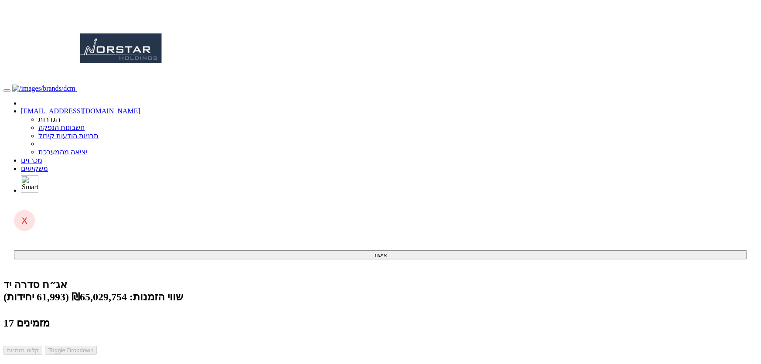
click at [42, 157] on link "מכרזים" at bounding box center [31, 160] width 21 height 7
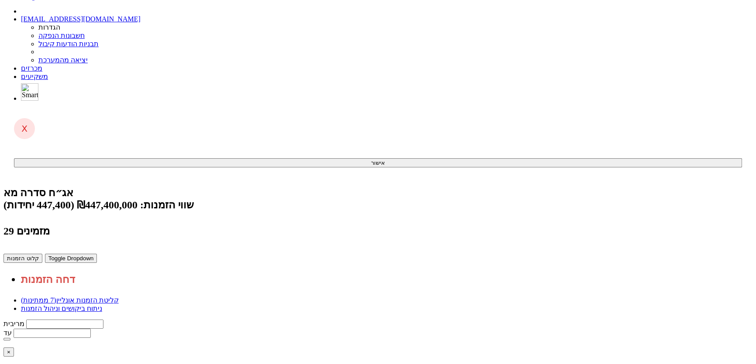
scroll to position [52, 0]
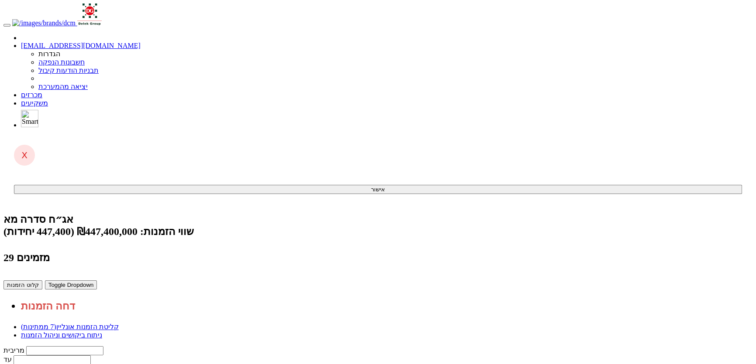
click at [42, 281] on button "קלוט הזמנות" at bounding box center [22, 285] width 39 height 9
drag, startPoint x: 620, startPoint y: 158, endPoint x: 617, endPoint y: 167, distance: 9.1
click at [42, 281] on button "קלוט הזמנות" at bounding box center [22, 285] width 39 height 9
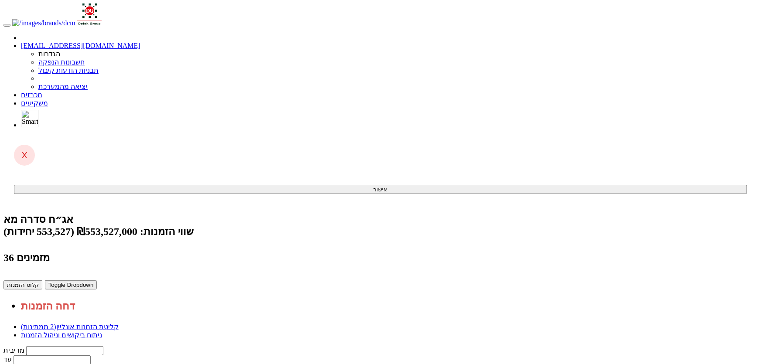
click at [42, 281] on button "קלוט הזמנות" at bounding box center [22, 285] width 39 height 9
click at [42, 91] on link "מכרזים" at bounding box center [31, 94] width 21 height 7
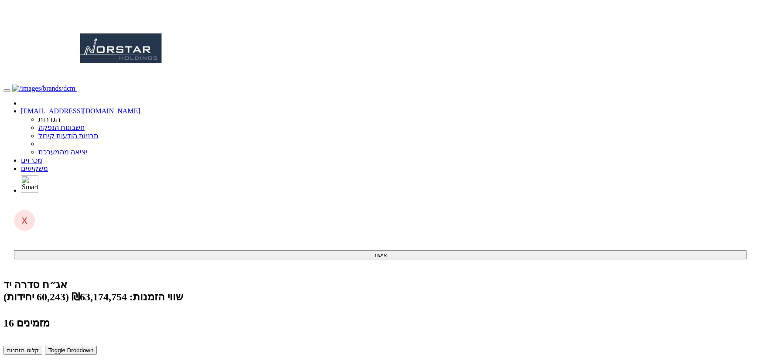
click at [42, 346] on button "קלוט הזמנות" at bounding box center [22, 350] width 39 height 9
click at [42, 157] on link "מכרזים" at bounding box center [31, 160] width 21 height 7
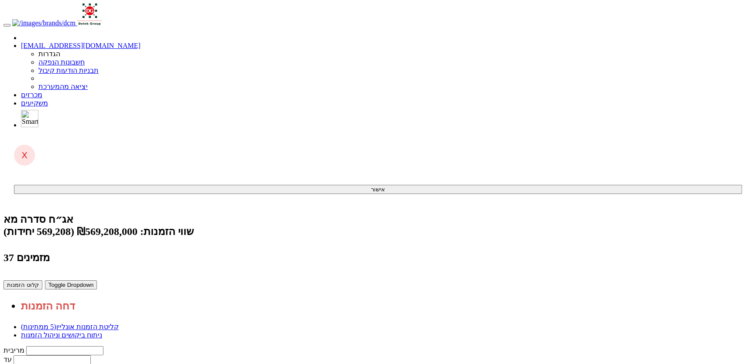
drag, startPoint x: 614, startPoint y: 170, endPoint x: 609, endPoint y: 184, distance: 14.8
click at [42, 281] on button "קלוט הזמנות" at bounding box center [22, 285] width 39 height 9
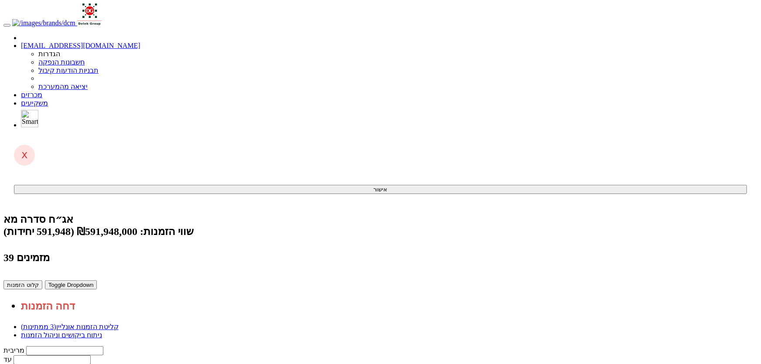
click at [42, 281] on button "קלוט הזמנות" at bounding box center [22, 285] width 39 height 9
drag, startPoint x: 163, startPoint y: 46, endPoint x: 240, endPoint y: 43, distance: 76.4
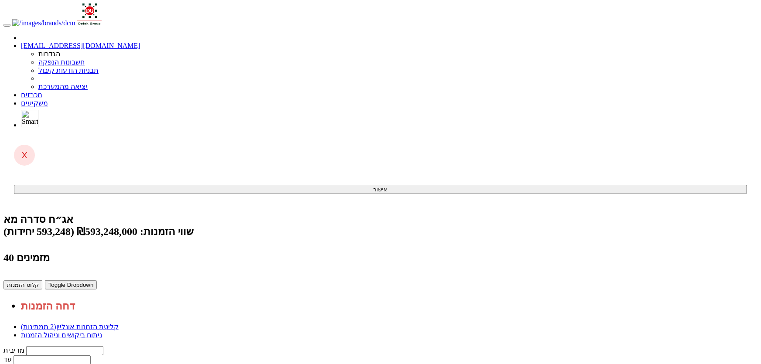
click at [42, 281] on button "קלוט הזמנות" at bounding box center [22, 285] width 39 height 9
click at [42, 91] on link "מכרזים" at bounding box center [31, 94] width 21 height 7
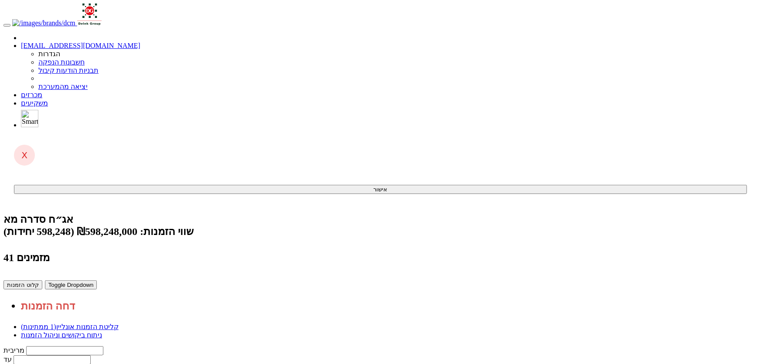
click at [42, 91] on link "מכרזים" at bounding box center [31, 94] width 21 height 7
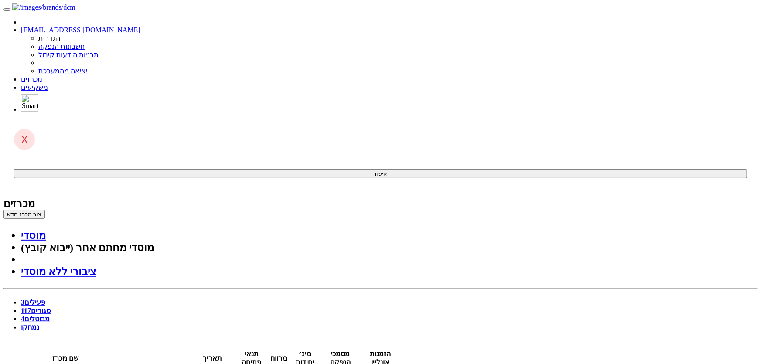
drag, startPoint x: 470, startPoint y: 154, endPoint x: 480, endPoint y: 155, distance: 9.6
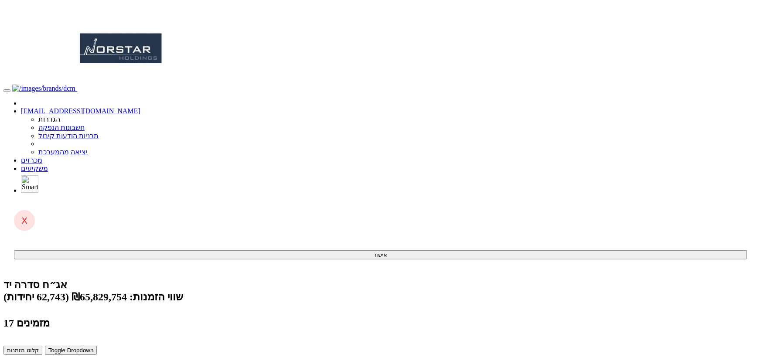
click at [42, 346] on button "קלוט הזמנות" at bounding box center [22, 350] width 39 height 9
click at [42, 157] on link "מכרזים" at bounding box center [31, 160] width 21 height 7
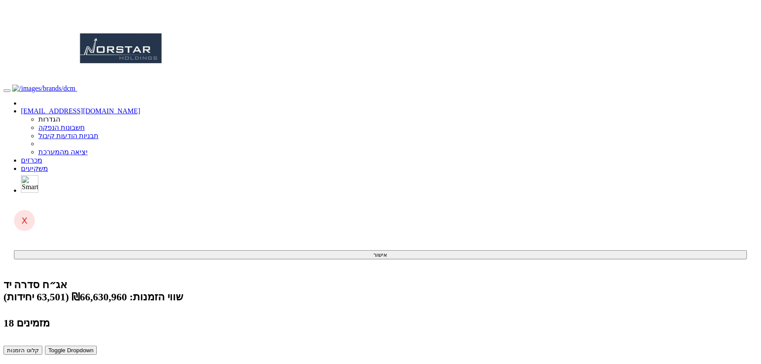
click at [42, 346] on button "קלוט הזמנות" at bounding box center [22, 350] width 39 height 9
click at [42, 157] on link "מכרזים" at bounding box center [31, 160] width 21 height 7
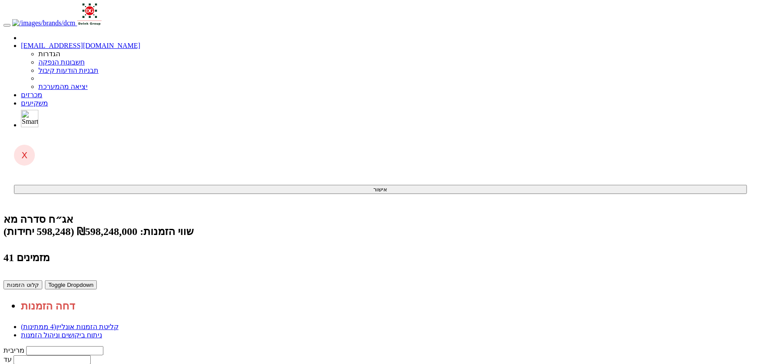
click at [42, 281] on button "קלוט הזמנות" at bounding box center [22, 285] width 39 height 9
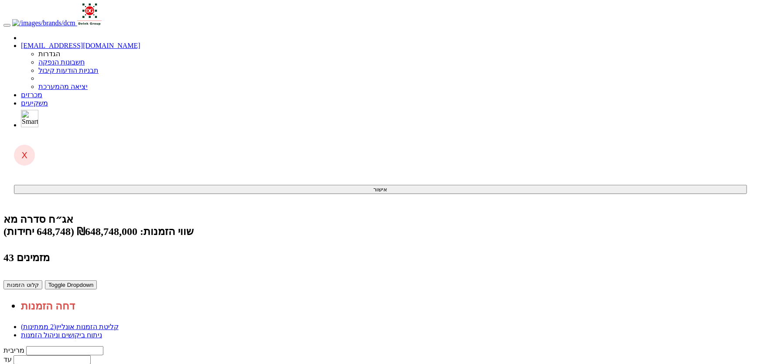
click at [42, 281] on button "קלוט הזמנות" at bounding box center [22, 285] width 39 height 9
click at [42, 91] on link "מכרזים" at bounding box center [31, 94] width 21 height 7
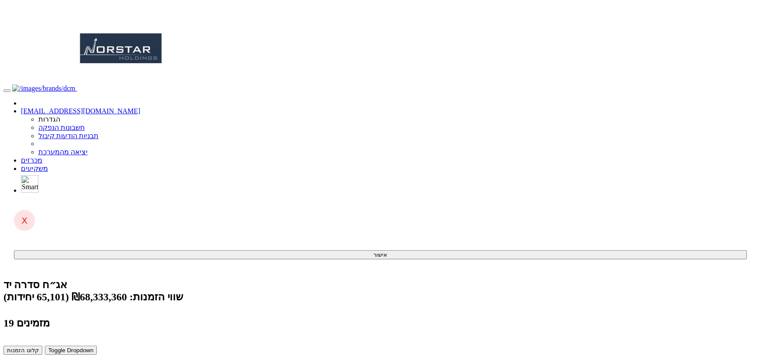
click at [42, 346] on button "קלוט הזמנות" at bounding box center [22, 350] width 39 height 9
click at [42, 157] on link "מכרזים" at bounding box center [31, 160] width 21 height 7
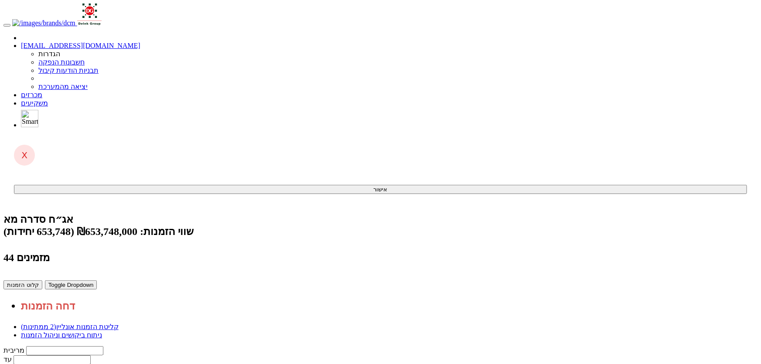
click at [42, 281] on button "קלוט הזמנות" at bounding box center [22, 285] width 39 height 9
click at [42, 91] on link "מכרזים" at bounding box center [31, 94] width 21 height 7
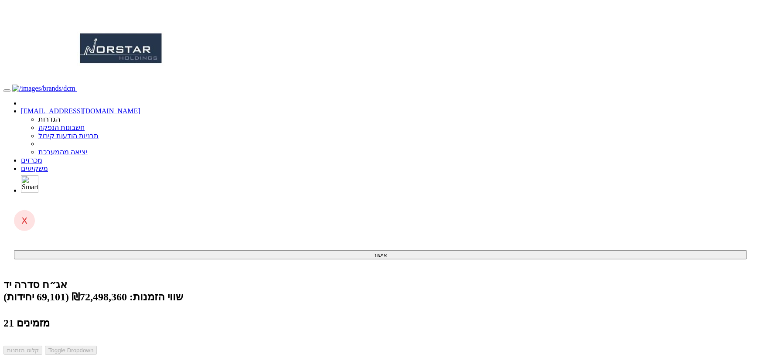
click at [42, 157] on link "מכרזים" at bounding box center [31, 160] width 21 height 7
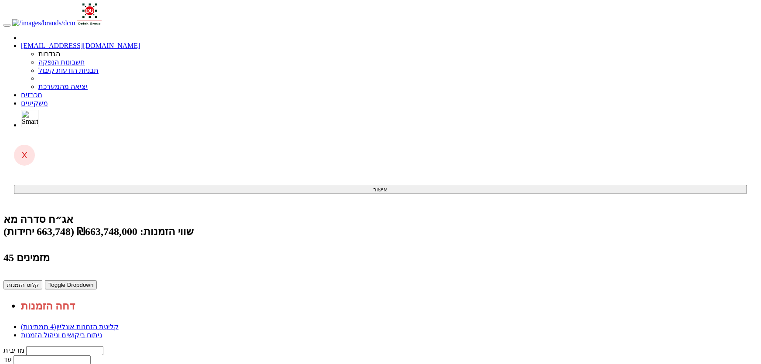
click at [102, 332] on link "ניתוח ביקושים וניהול הזמנות" at bounding box center [61, 335] width 81 height 7
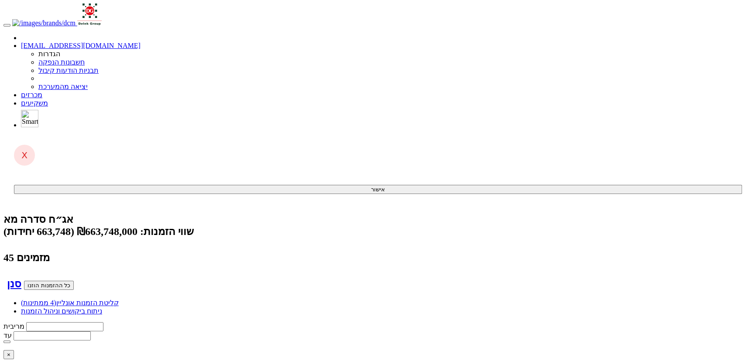
type input "מי"
type input "מיטב (00) כספית ניהול נזילות(00)"
type input "מיט"
type input "מיטט"
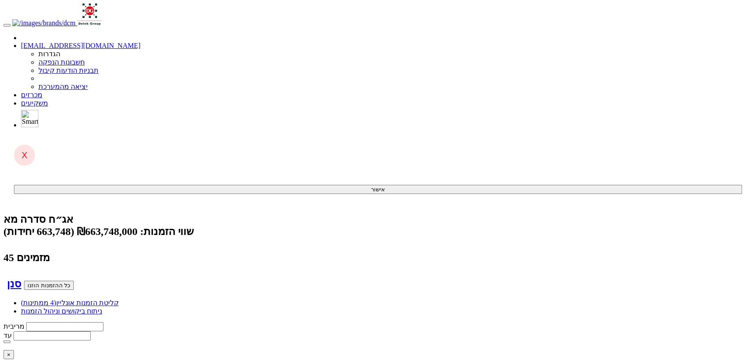
type input "מיטב (00) כספית ניהול נזילות(00)"
type input "מיטב"
type input "מיטב נ"
type input "מיטב ניהול תיקים בע"מ"
type input "מיטב ניה"
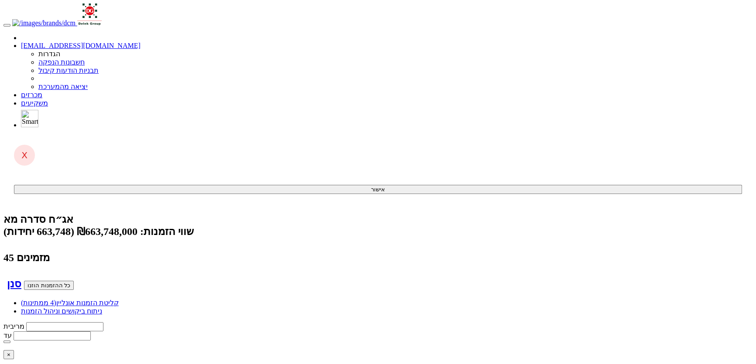
type input "מיטב ניהול תיקים בע"מ-עבור קופות מפעליות"
type input "14911"
drag, startPoint x: 441, startPoint y: 117, endPoint x: 454, endPoint y: 129, distance: 17.3
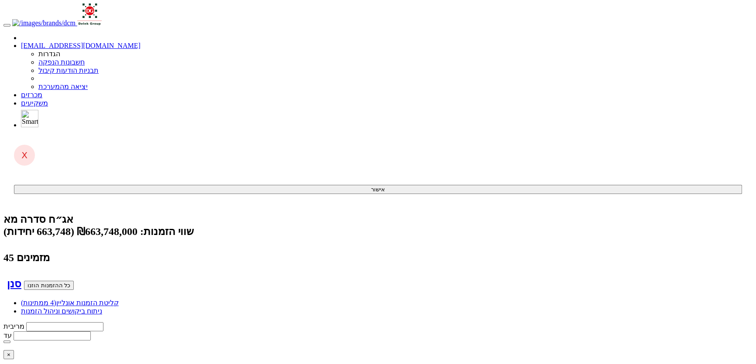
type input "5.65"
click at [42, 91] on link "מכרזים" at bounding box center [31, 94] width 21 height 7
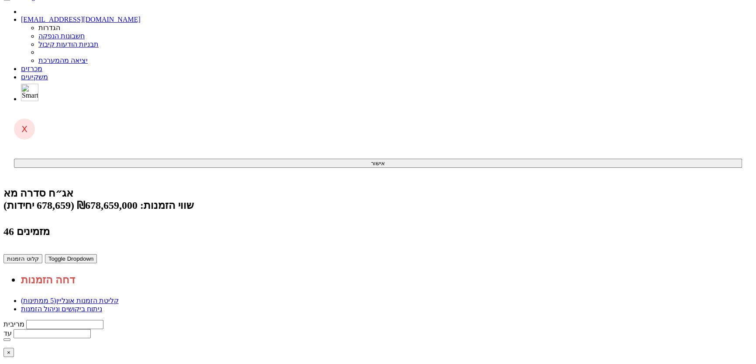
scroll to position [55, 0]
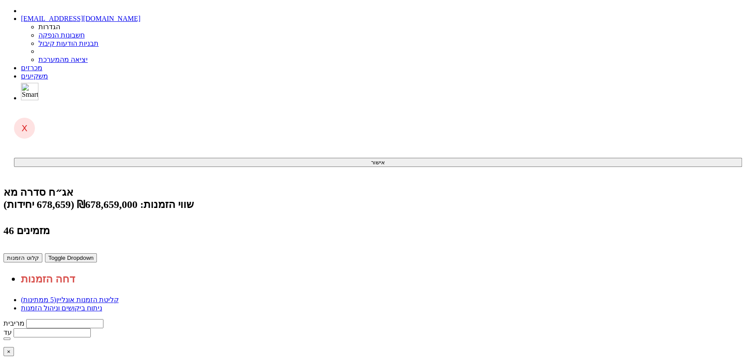
scroll to position [0, 0]
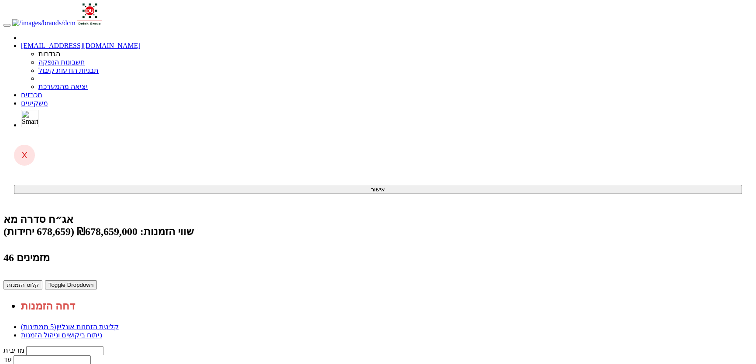
click at [42, 281] on button "קלוט הזמנות" at bounding box center [22, 285] width 39 height 9
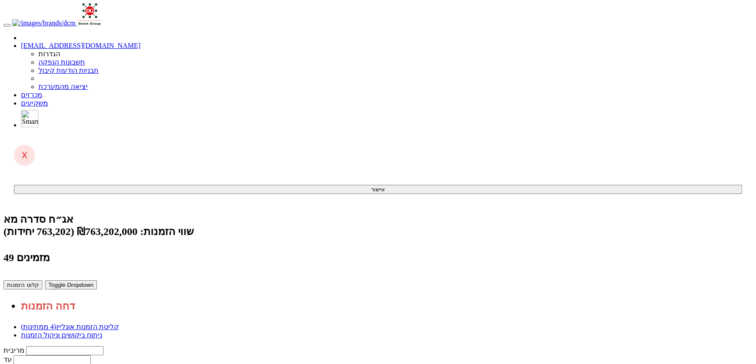
drag, startPoint x: 616, startPoint y: 171, endPoint x: 611, endPoint y: 175, distance: 6.9
click at [42, 281] on button "קלוט הזמנות" at bounding box center [22, 285] width 39 height 9
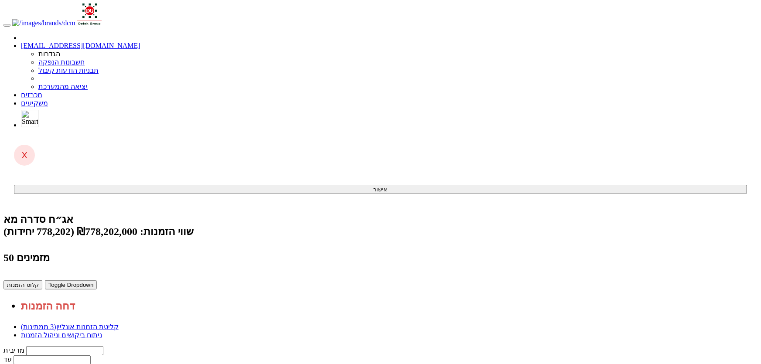
click at [42, 281] on button "קלוט הזמנות" at bounding box center [22, 285] width 39 height 9
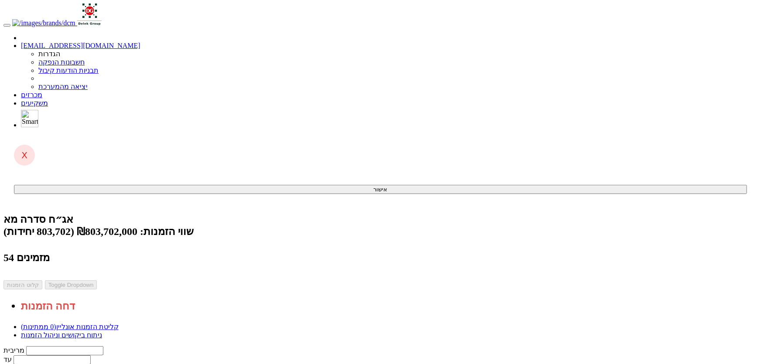
click at [42, 91] on link "מכרזים" at bounding box center [31, 94] width 21 height 7
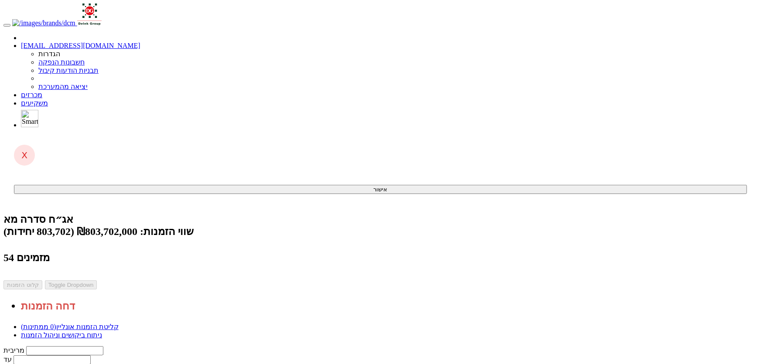
click at [42, 91] on link "מכרזים" at bounding box center [31, 94] width 21 height 7
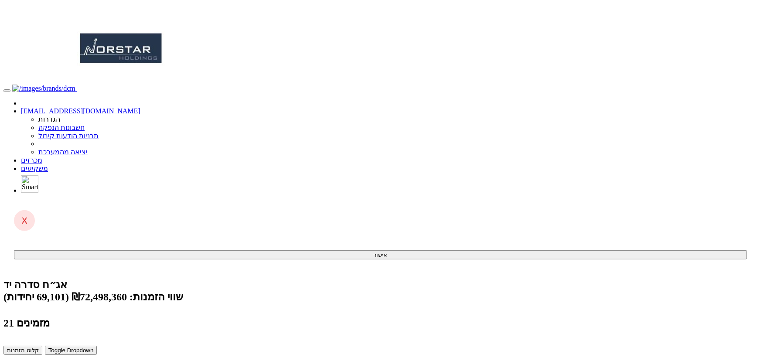
click at [42, 346] on button "קלוט הזמנות" at bounding box center [22, 350] width 39 height 9
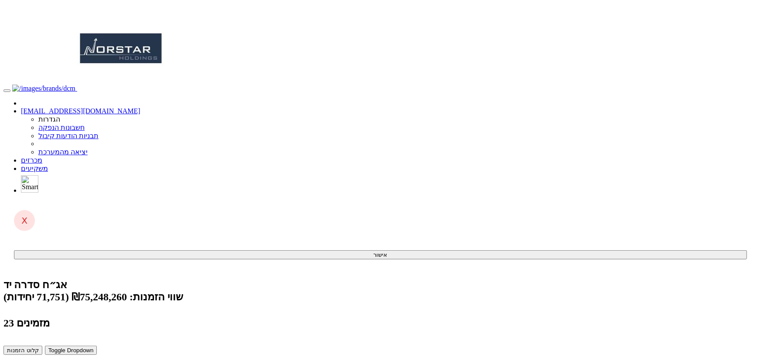
click at [42, 346] on button "קלוט הזמנות" at bounding box center [22, 350] width 39 height 9
click at [42, 157] on link "מכרזים" at bounding box center [31, 160] width 21 height 7
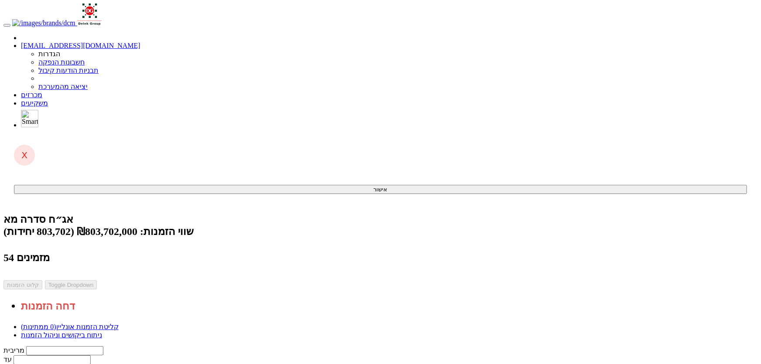
click at [42, 91] on link "מכרזים" at bounding box center [31, 94] width 21 height 7
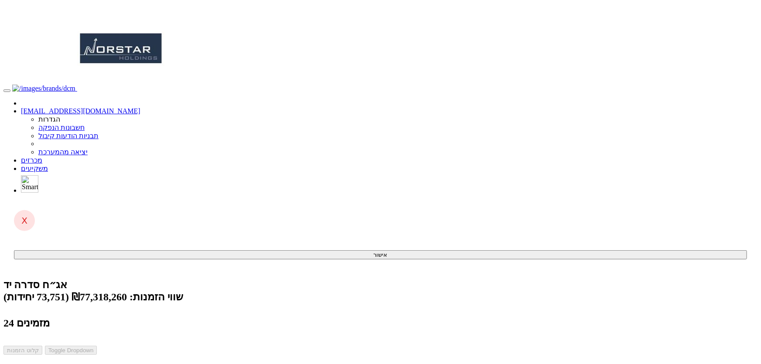
click at [42, 157] on span at bounding box center [42, 160] width 0 height 7
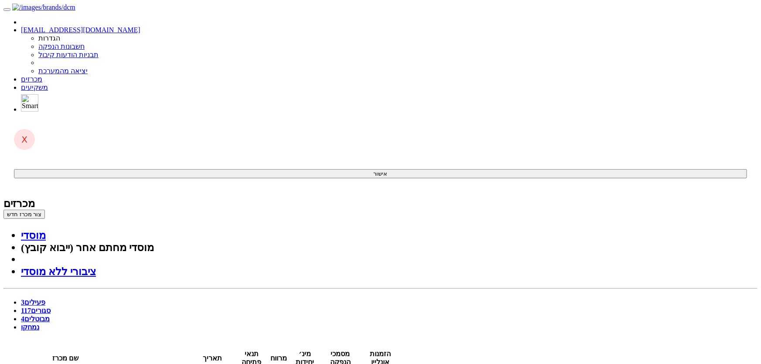
drag, startPoint x: 467, startPoint y: 207, endPoint x: 462, endPoint y: 207, distance: 4.4
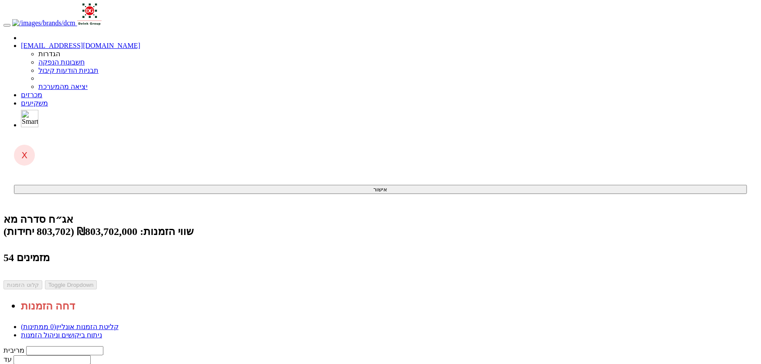
click at [42, 91] on link "מכרזים" at bounding box center [31, 94] width 21 height 7
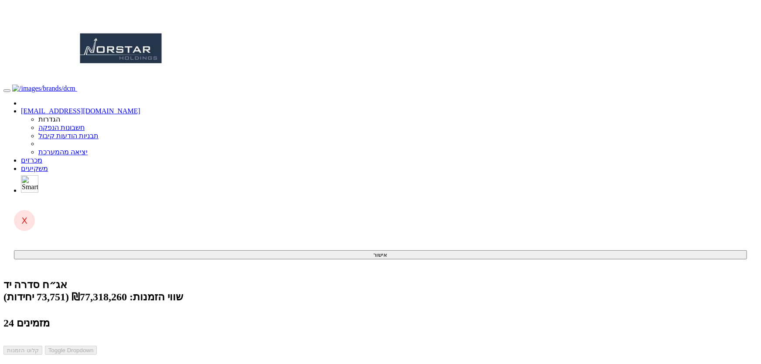
click at [42, 157] on link "מכרזים" at bounding box center [31, 160] width 21 height 7
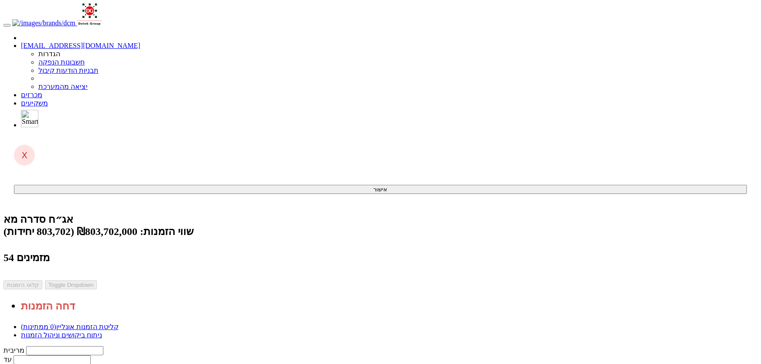
click at [102, 332] on link "ניתוח ביקושים וניהול הזמנות" at bounding box center [61, 335] width 81 height 7
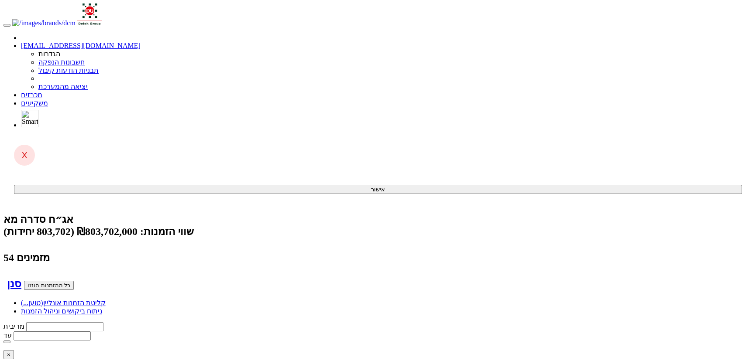
type input "ה"
type input "הפניק שותפות בדרוג AA"
type input "הפניק"
type input "הפניקס השקעות ופיננסים"
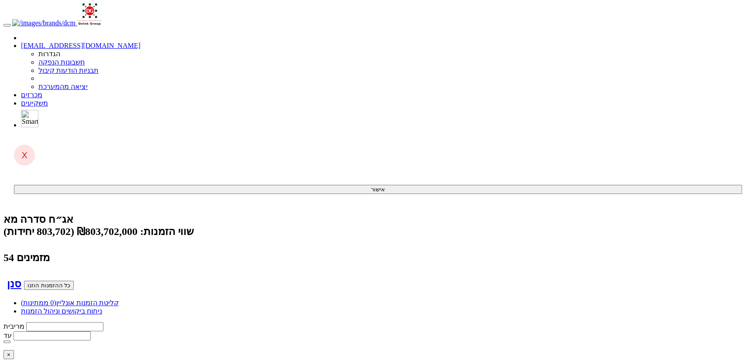
type input "הפניקס"
type input "הפניקס ח"
type input "הפניקס חברה לביטוח בע"מ"
type input "הפניקס חברה"
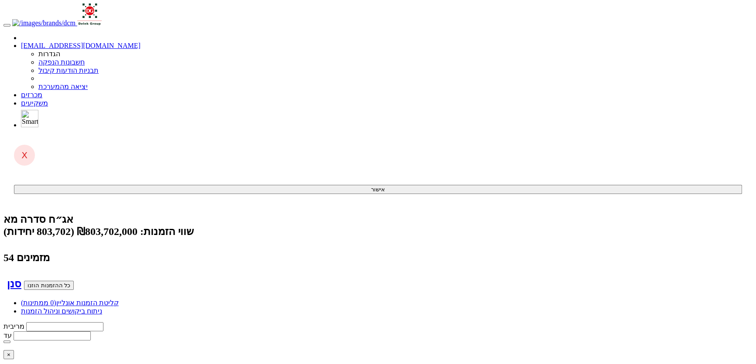
type input "הפניקס חברה לביטוח בע"מ"
type input "8000"
type input "5.57"
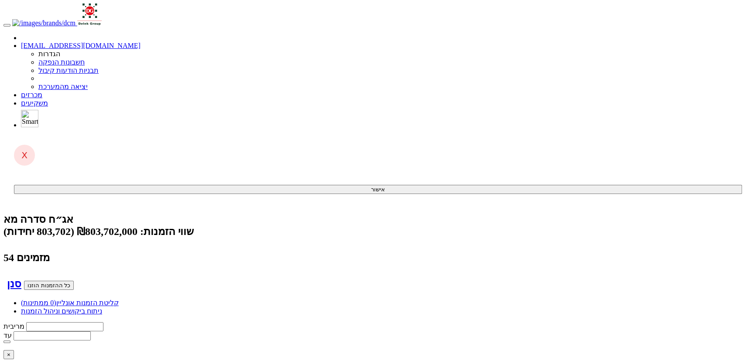
type input "5000"
type input "5.62"
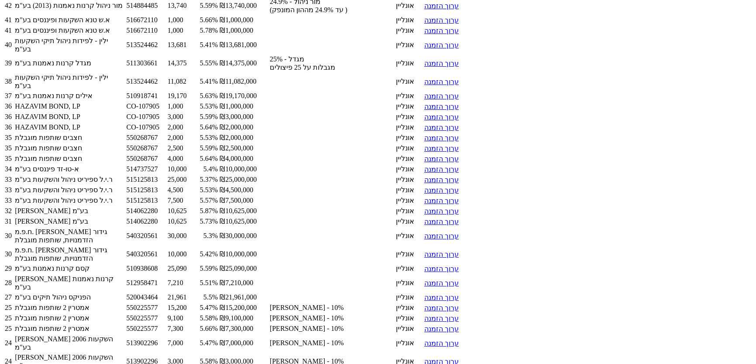
scroll to position [1309, 0]
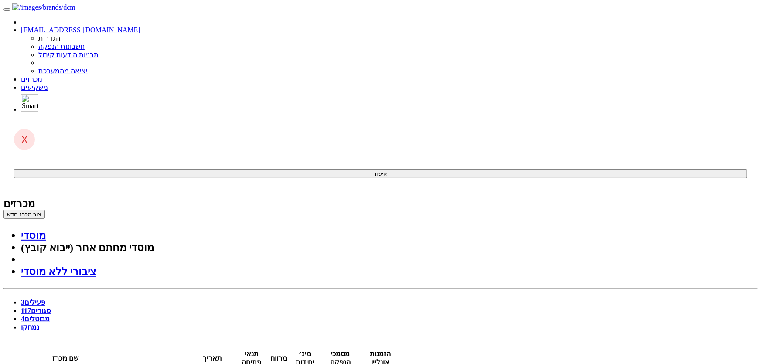
drag, startPoint x: 467, startPoint y: 151, endPoint x: 462, endPoint y: 154, distance: 5.7
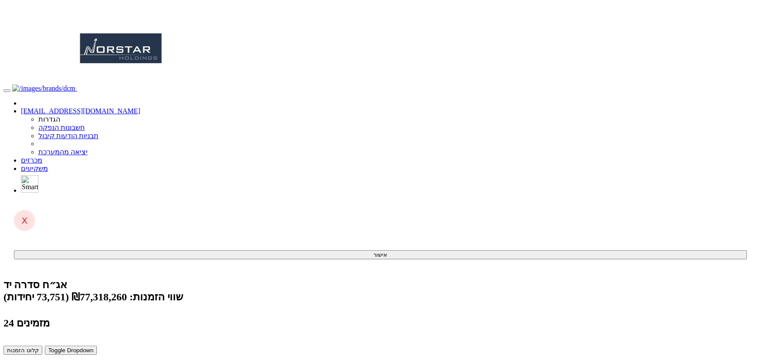
click at [42, 346] on button "קלוט הזמנות" at bounding box center [22, 350] width 39 height 9
click at [42, 157] on link "מכרזים" at bounding box center [31, 160] width 21 height 7
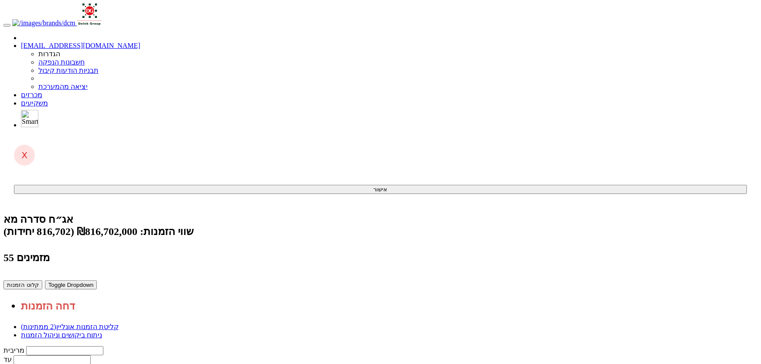
drag, startPoint x: 619, startPoint y: 229, endPoint x: 601, endPoint y: 245, distance: 24.4
click at [42, 281] on button "קלוט הזמנות" at bounding box center [22, 285] width 39 height 9
click at [42, 91] on link "מכרזים" at bounding box center [31, 94] width 21 height 7
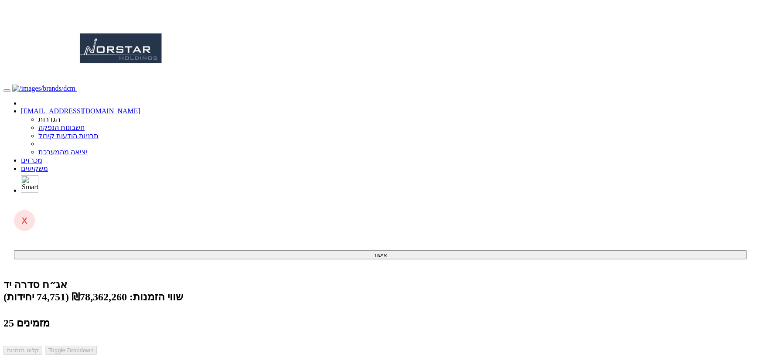
click at [56, 364] on span "(0 ממתינות)" at bounding box center [38, 368] width 35 height 7
click at [42, 157] on link "מכרזים" at bounding box center [31, 160] width 21 height 7
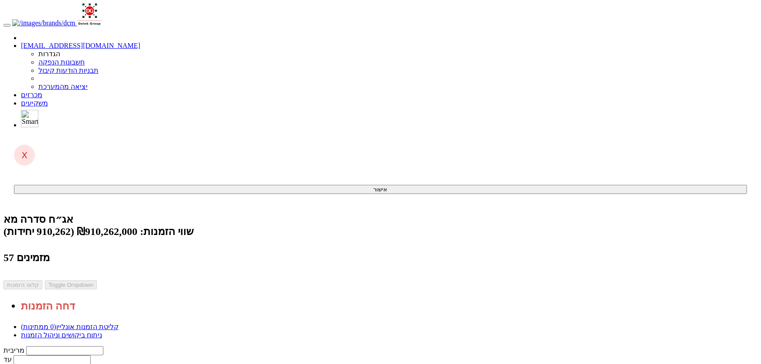
click at [102, 332] on link "ניתוח ביקושים וניהול הזמנות" at bounding box center [61, 335] width 81 height 7
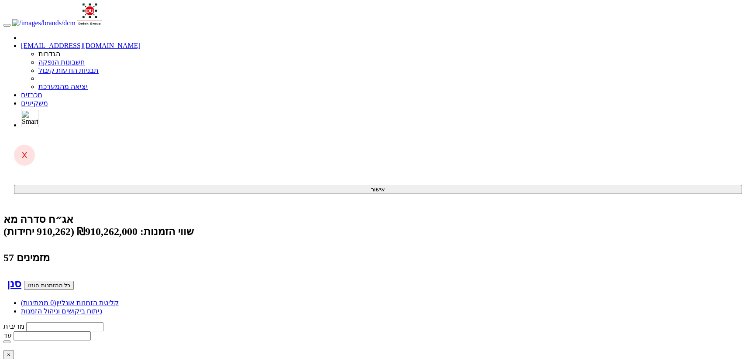
type input "ה"
type input "[PERSON_NAME] שותפות בדרוג AA"
type input "[PERSON_NAME]"
type input "[PERSON_NAME] השקעות ופיננסים"
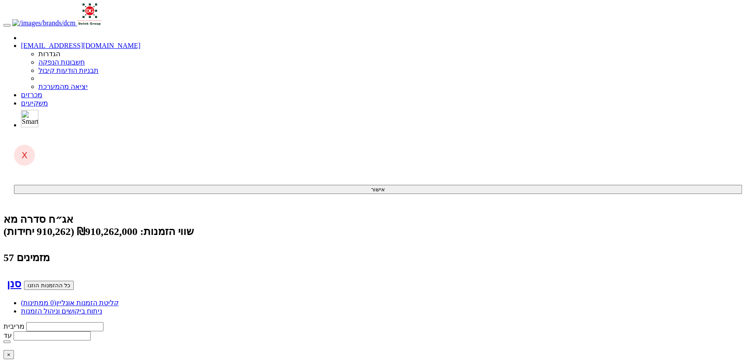
type input "הפניקס"
type input "[PERSON_NAME] ש"
type input "הפניקס שותפות בדרוג AA"
type input "הפניקס שותפות"
type input "הפניקס שותפות ק"
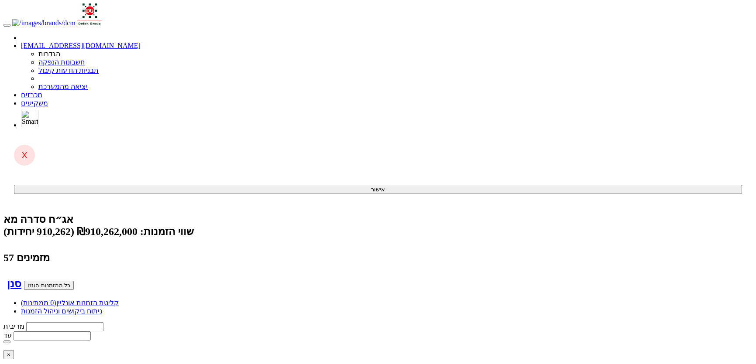
type input "הפניקס שותפות קונצרני בדירוג מינימלי איי איי"
type input "הפניקס שותפות קונ"
type input "הפניקס שותפות קונמ"
type input "הפניקס שותפות קונצרני בדירוג מינימלי איי איי"
type input "הפניקס שותפות קונצרני"
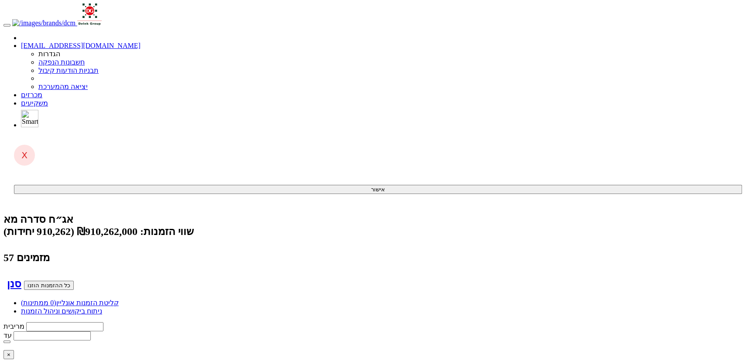
type input "הפניקס שותפות קונצרני ס"
type input "הפניקס שותפות קונצרני סחיר"
type input "הפניקס שותפות קונצרני סחי"
type input "הפניקס שותפות קונצרני סחיר"
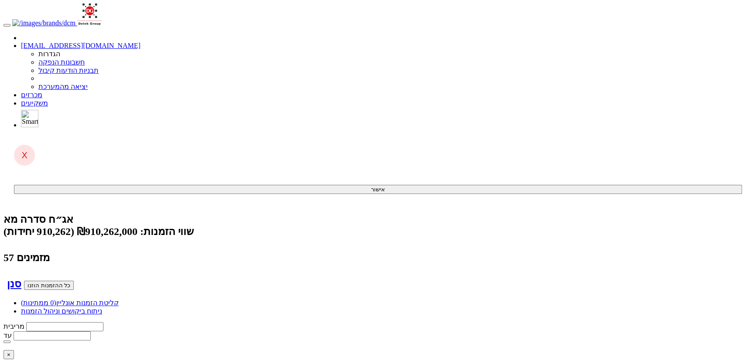
type input "25000"
type input "5.59"
type input "25000"
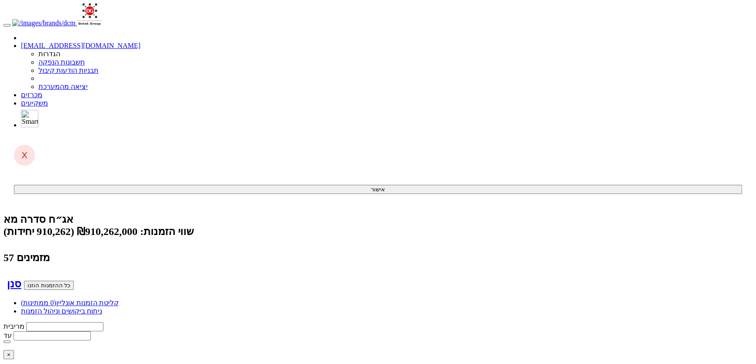
type input "5.63"
drag, startPoint x: 222, startPoint y: 120, endPoint x: 239, endPoint y: 119, distance: 17.1
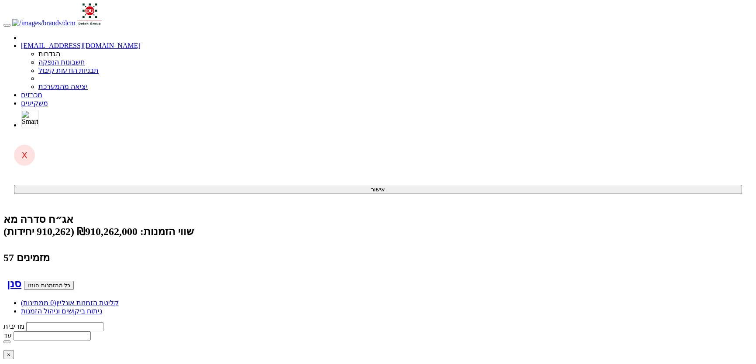
type input "18"
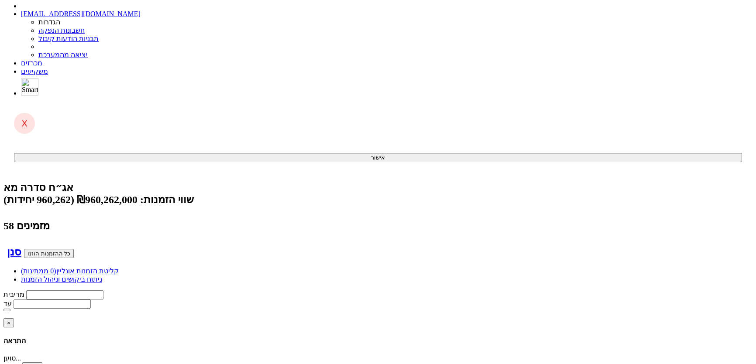
scroll to position [79, 0]
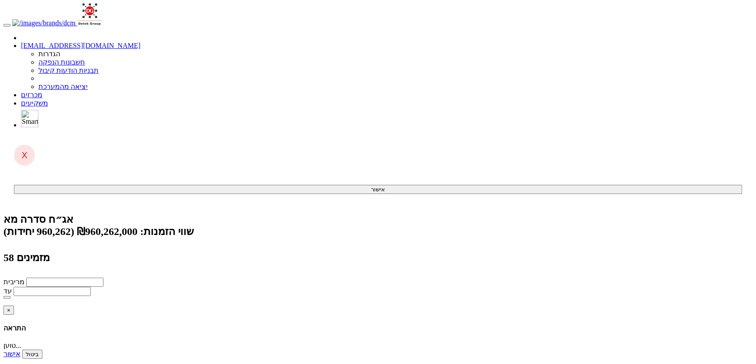
type input "נוסטרו + עמיתים"
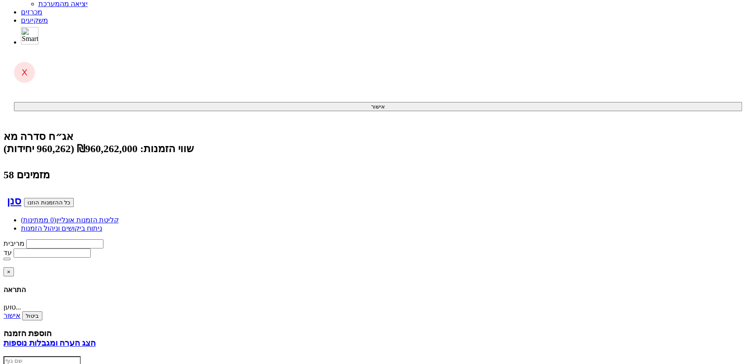
scroll to position [73, 0]
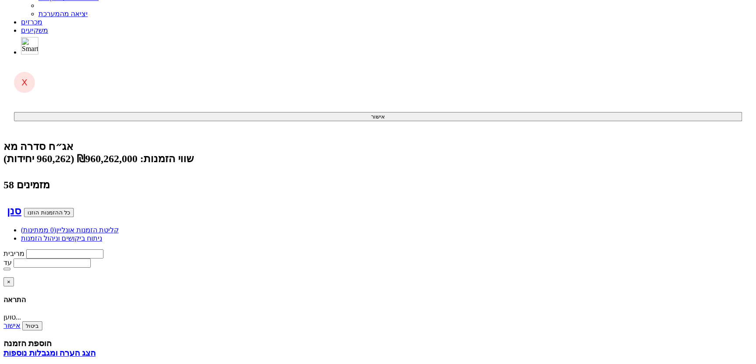
click at [42, 18] on link "מכרזים" at bounding box center [31, 21] width 21 height 7
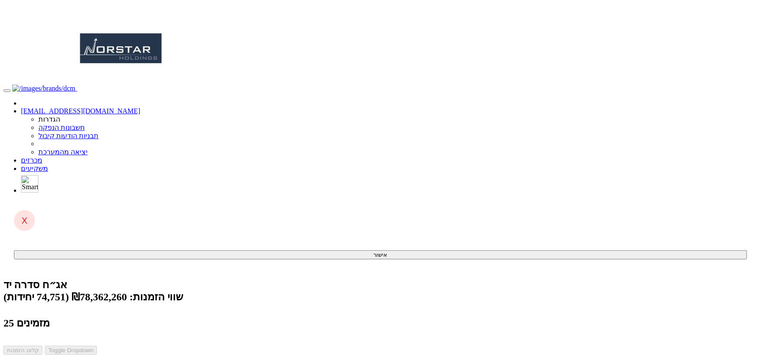
click at [42, 157] on link "מכרזים" at bounding box center [31, 160] width 21 height 7
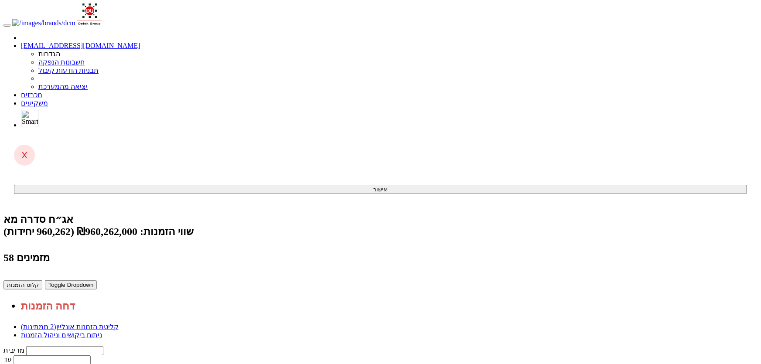
click at [42, 281] on button "קלוט הזמנות" at bounding box center [22, 285] width 39 height 9
